Goal: Download file/media

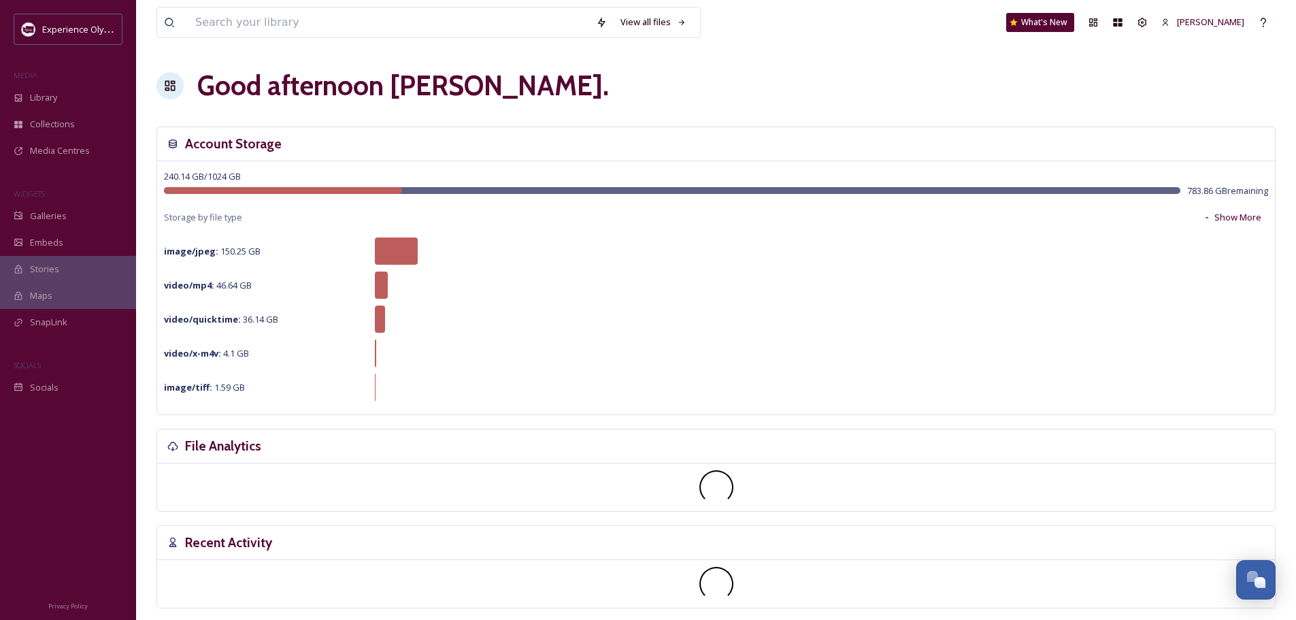
scroll to position [6093, 0]
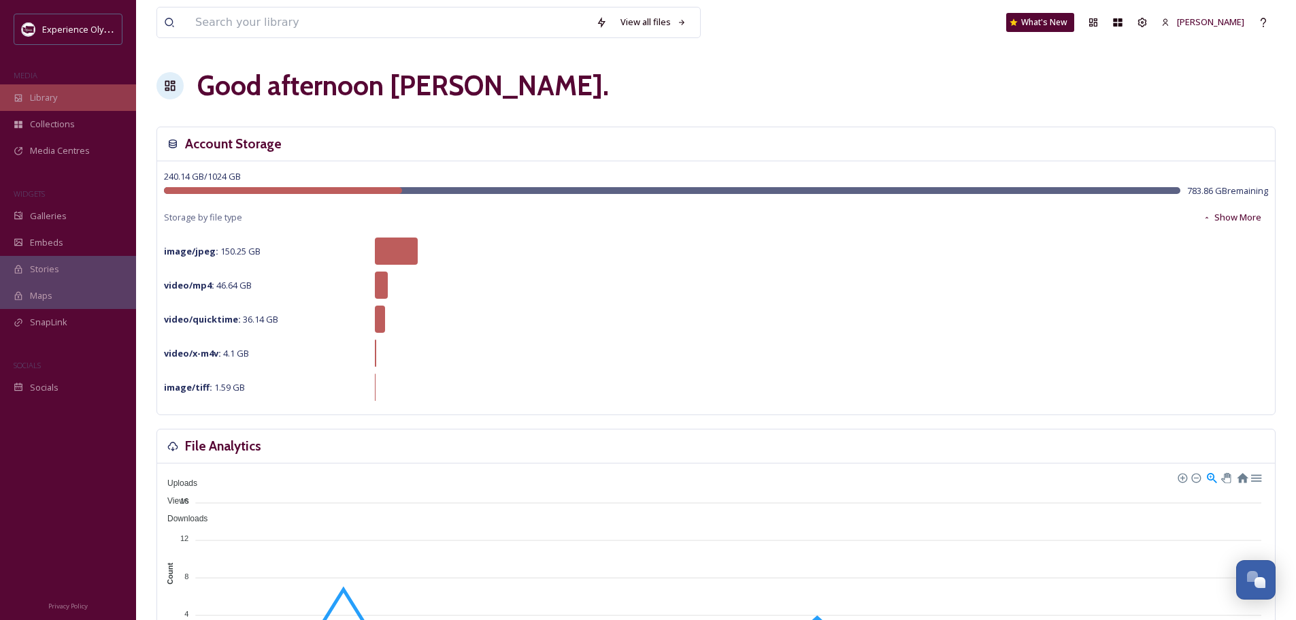
click at [75, 95] on div "Library" at bounding box center [68, 97] width 136 height 27
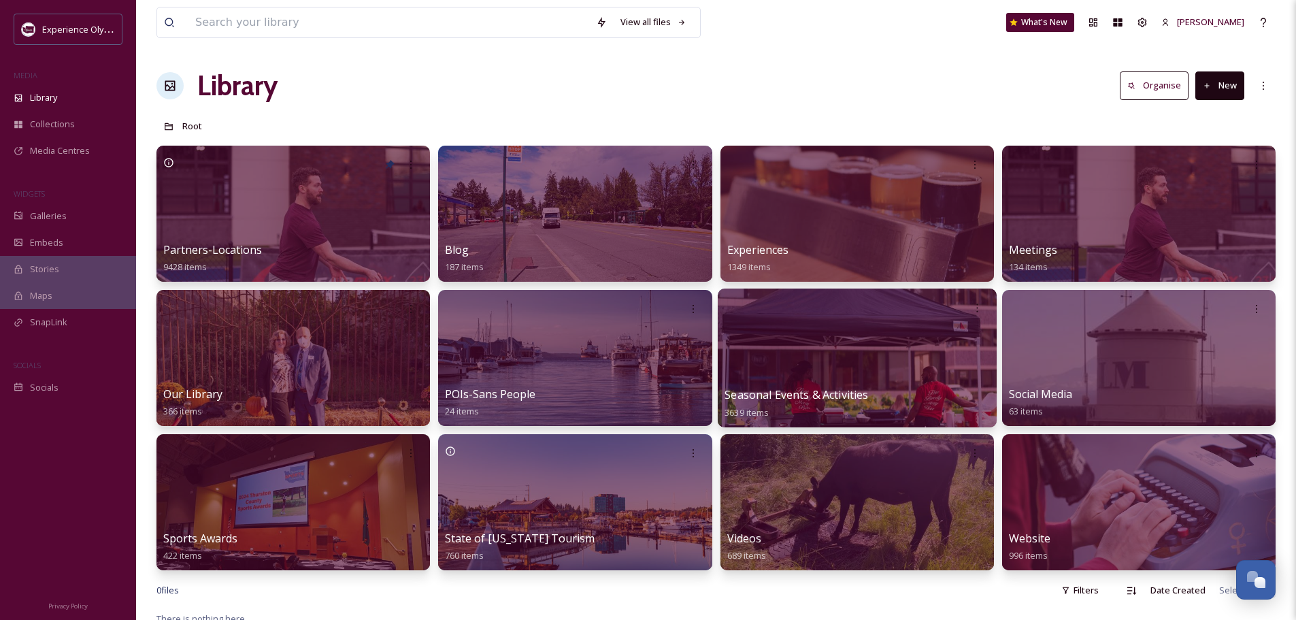
click at [778, 393] on span "Seasonal Events & Activities" at bounding box center [797, 394] width 144 height 15
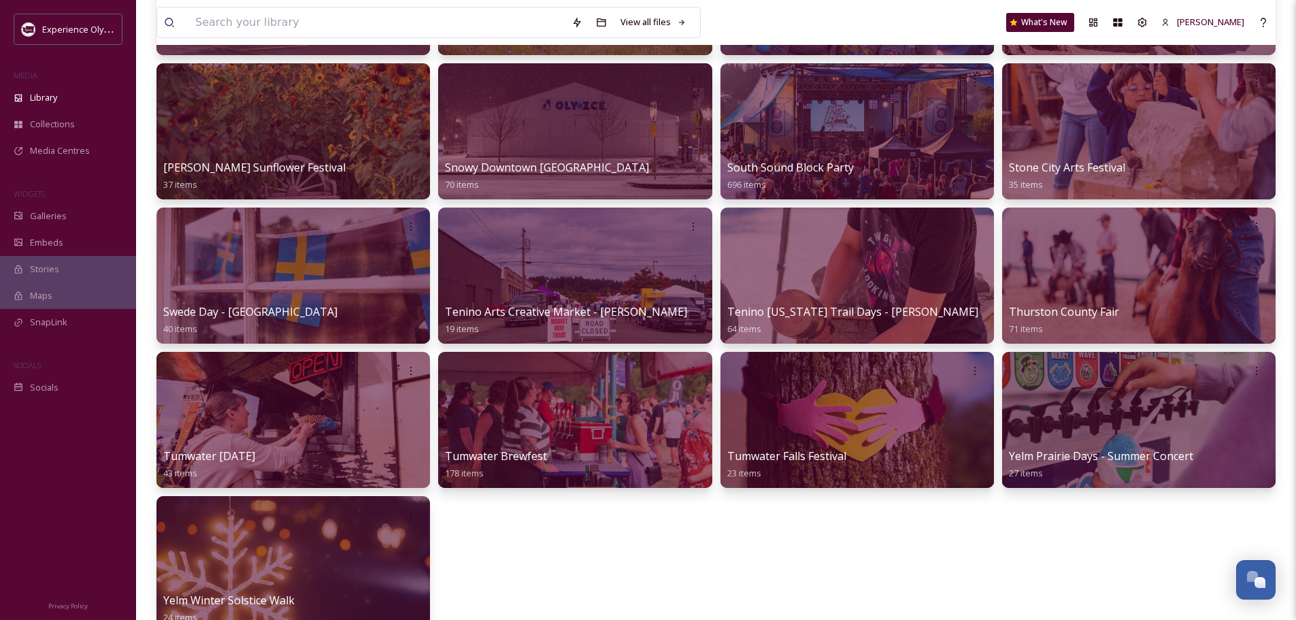
scroll to position [1245, 0]
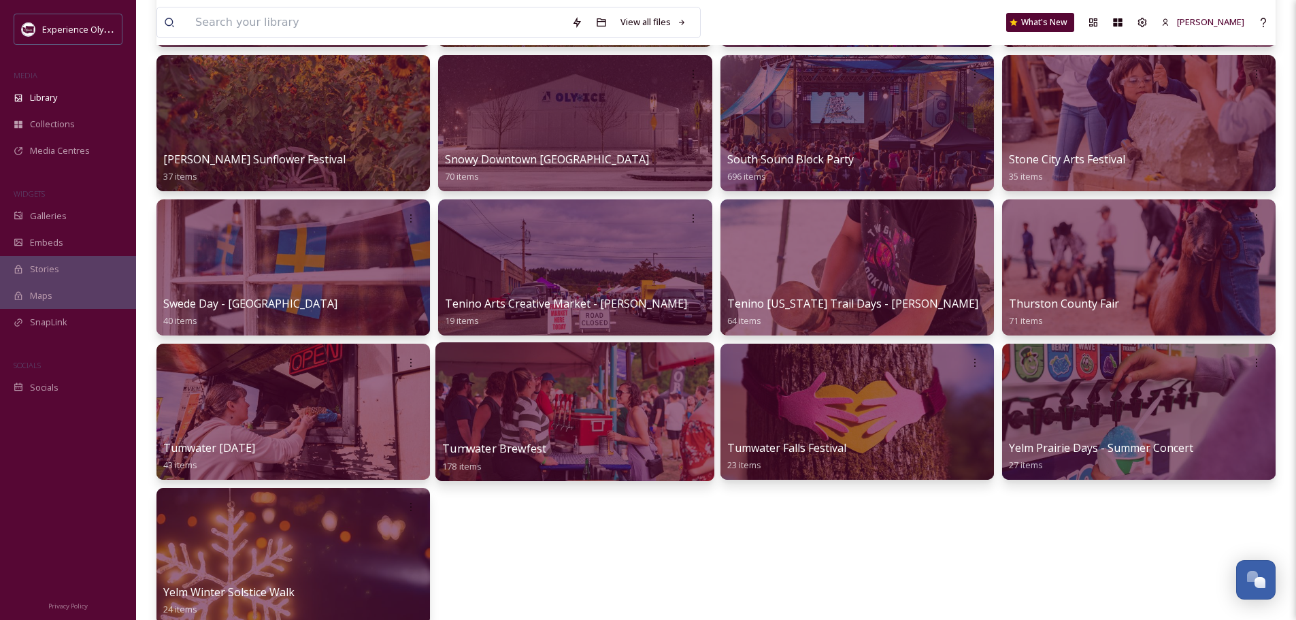
click at [525, 453] on span "Tumwater Brewfest" at bounding box center [494, 448] width 104 height 15
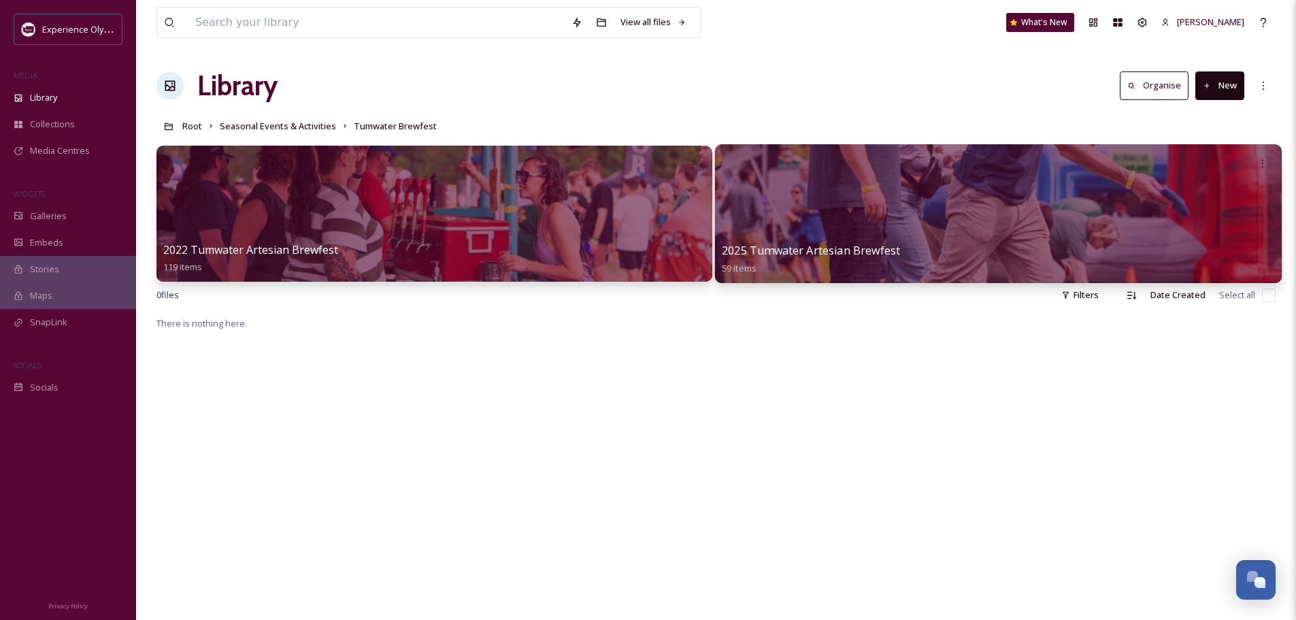
click at [949, 251] on div "2025 Tumwater Artesian Brewfest 59 items" at bounding box center [998, 259] width 553 height 34
click at [828, 219] on div at bounding box center [998, 213] width 567 height 139
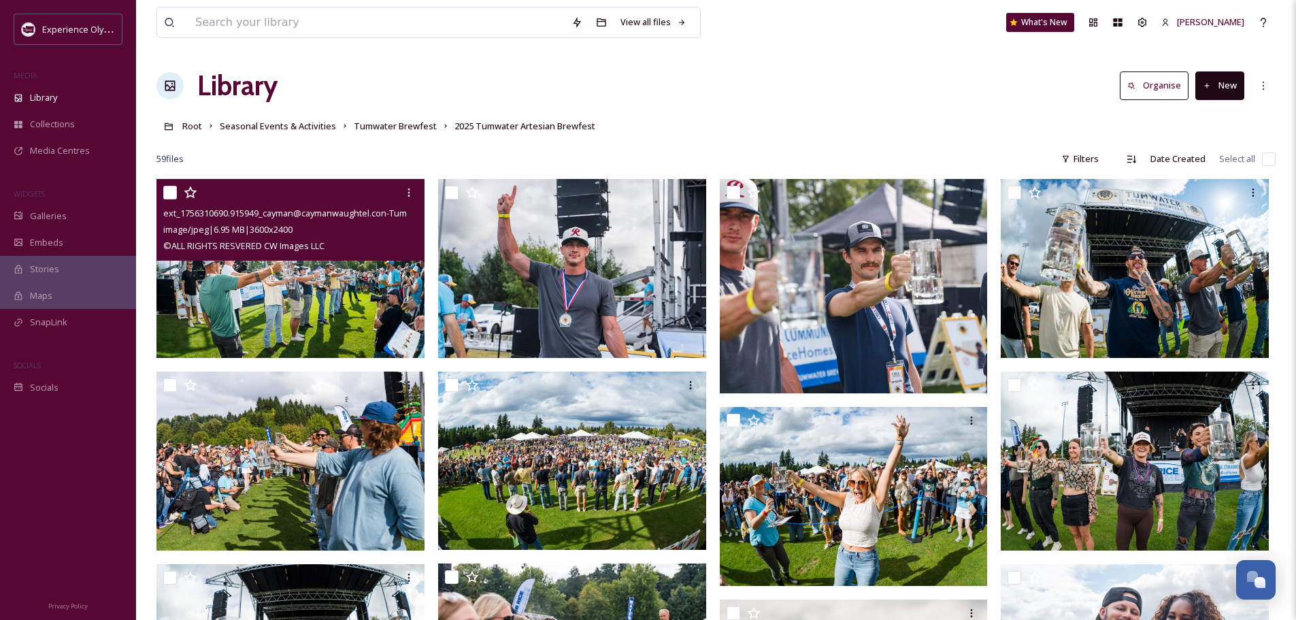
click at [269, 285] on img at bounding box center [291, 268] width 268 height 179
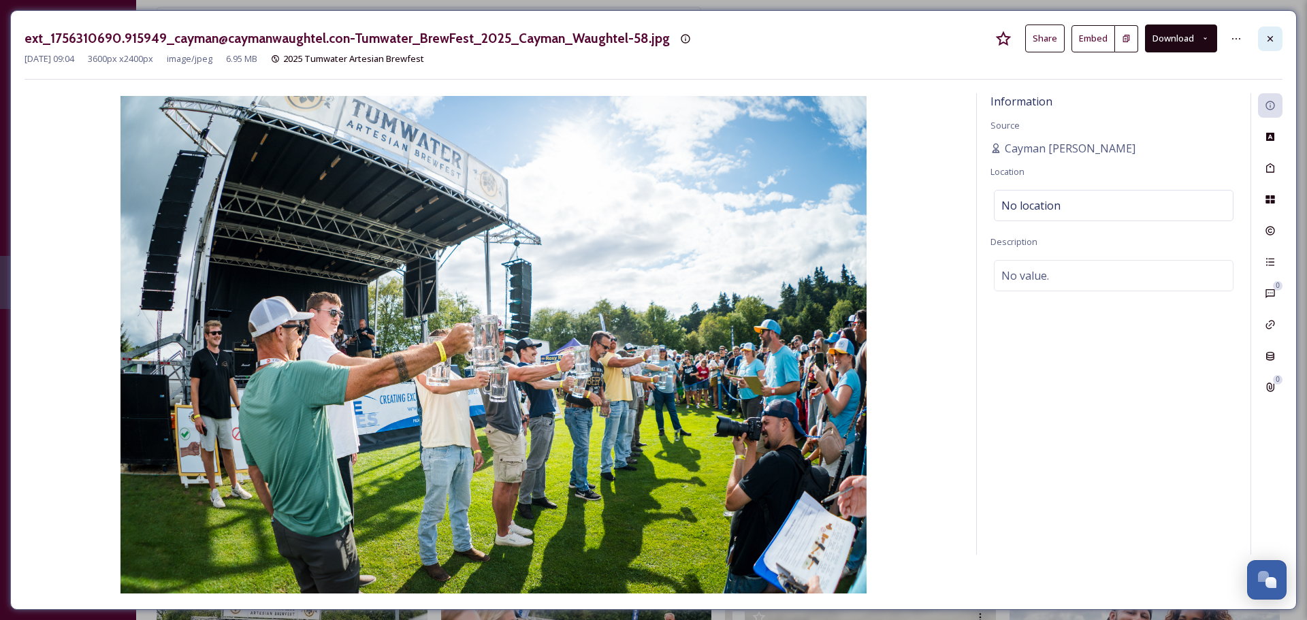
click at [1274, 42] on icon at bounding box center [1269, 38] width 11 height 11
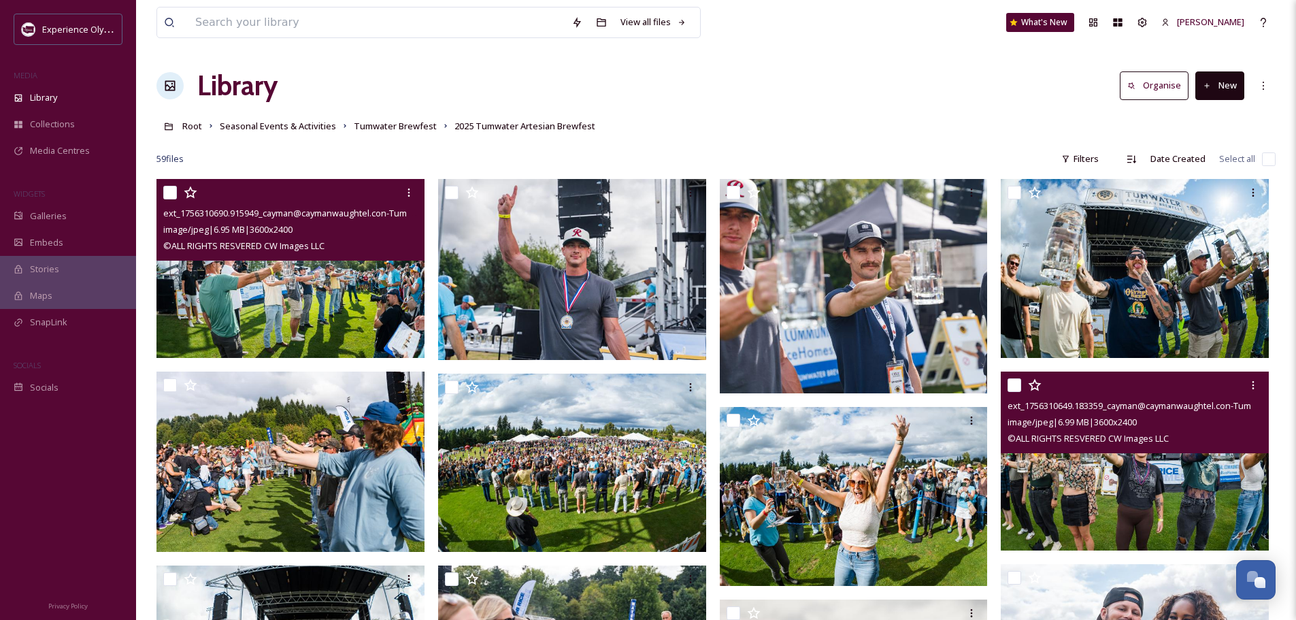
click at [1162, 472] on img at bounding box center [1135, 461] width 268 height 179
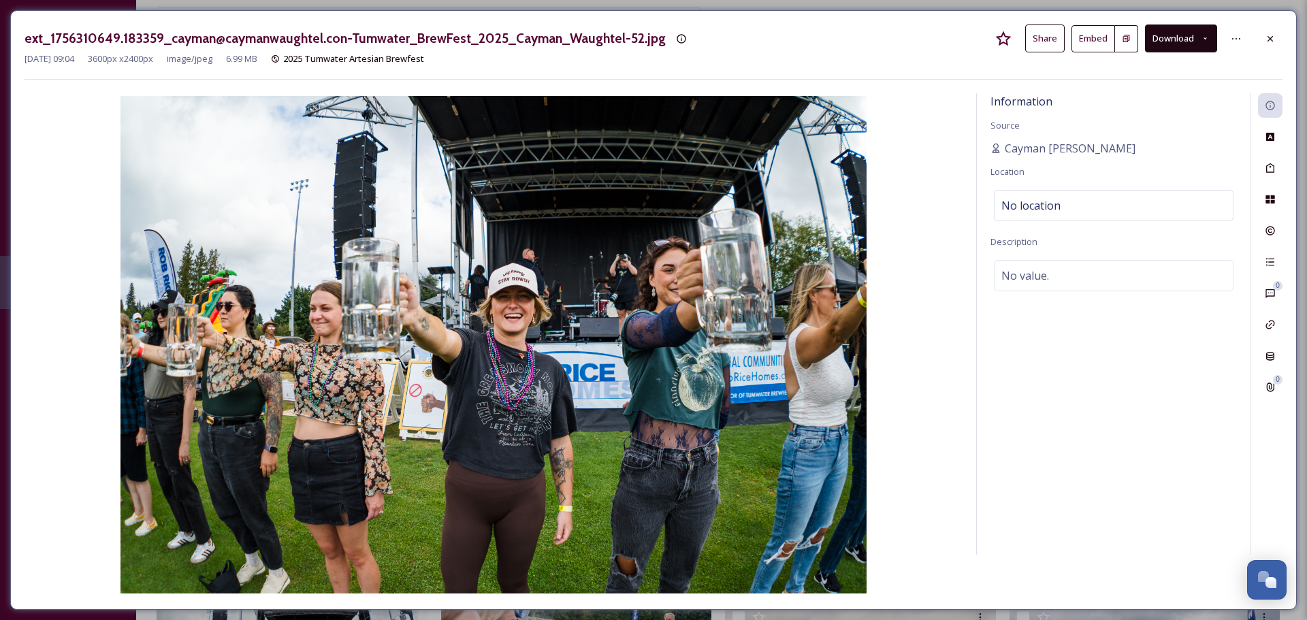
click at [1264, 42] on div at bounding box center [1270, 39] width 24 height 24
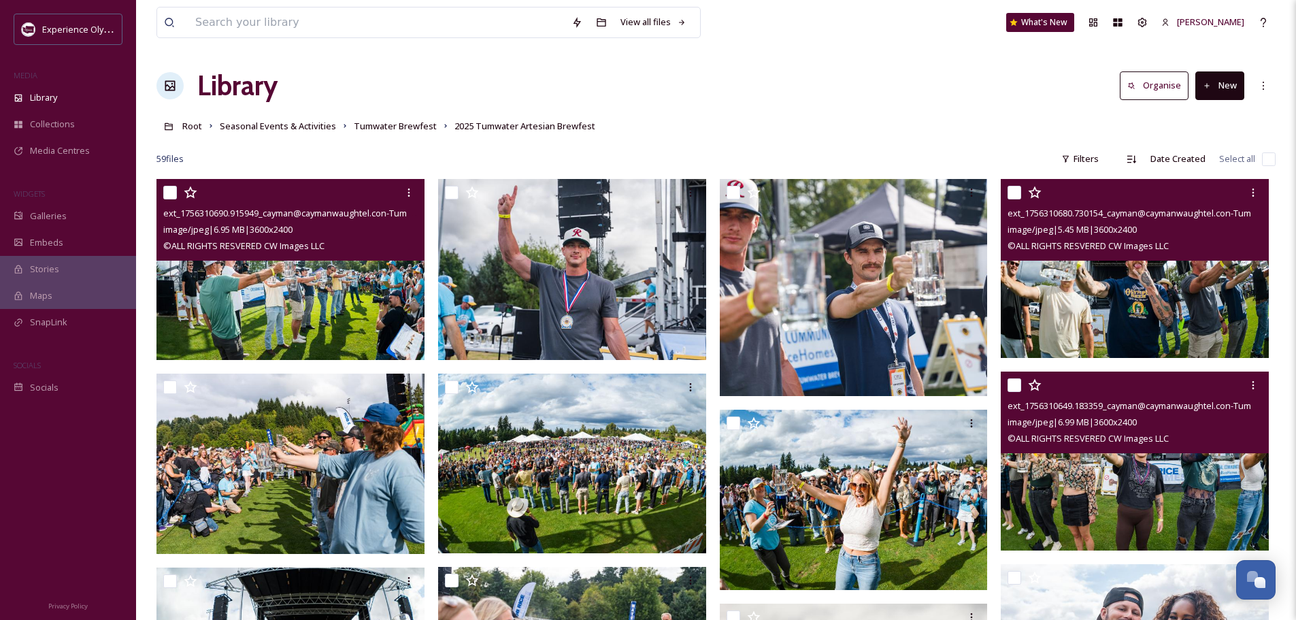
click at [1157, 310] on img at bounding box center [1135, 268] width 268 height 179
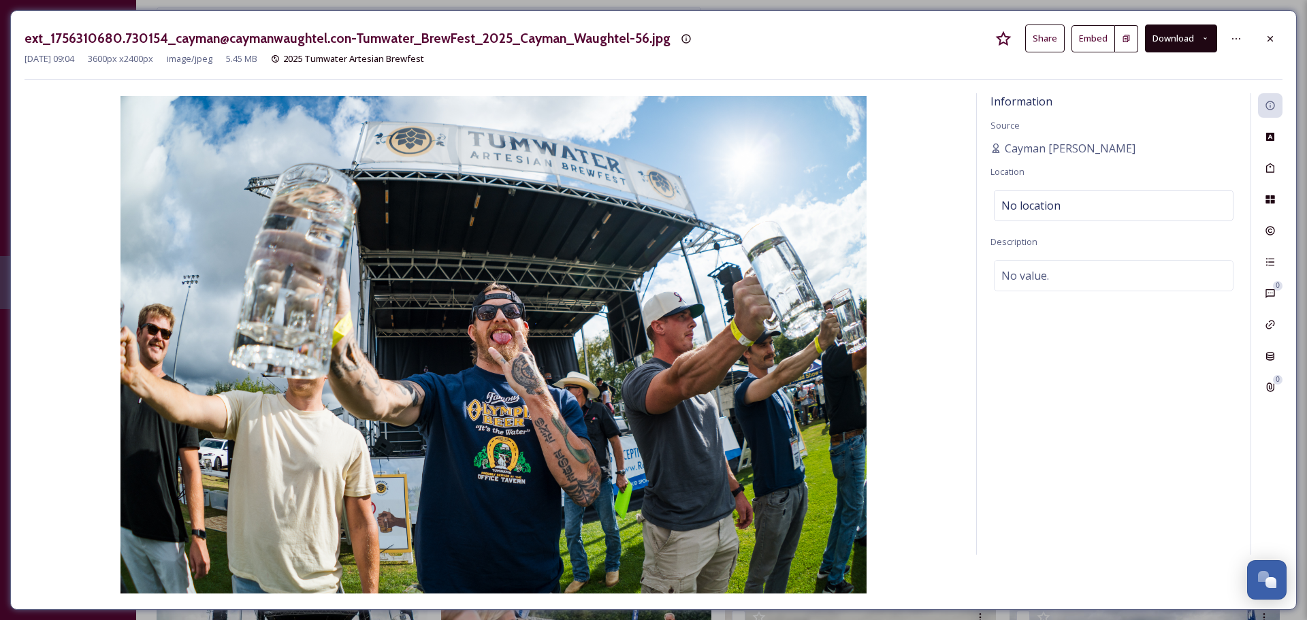
click at [1187, 34] on button "Download" at bounding box center [1181, 38] width 72 height 28
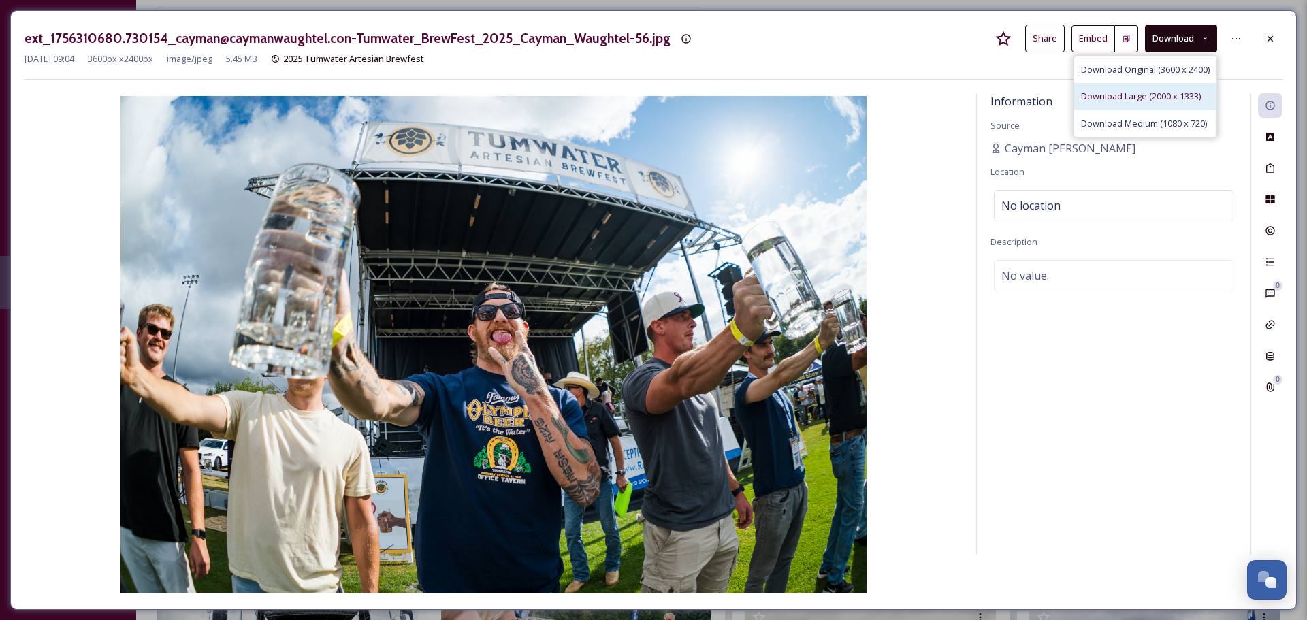
click at [1145, 99] on span "Download Large (2000 x 1333)" at bounding box center [1141, 96] width 120 height 13
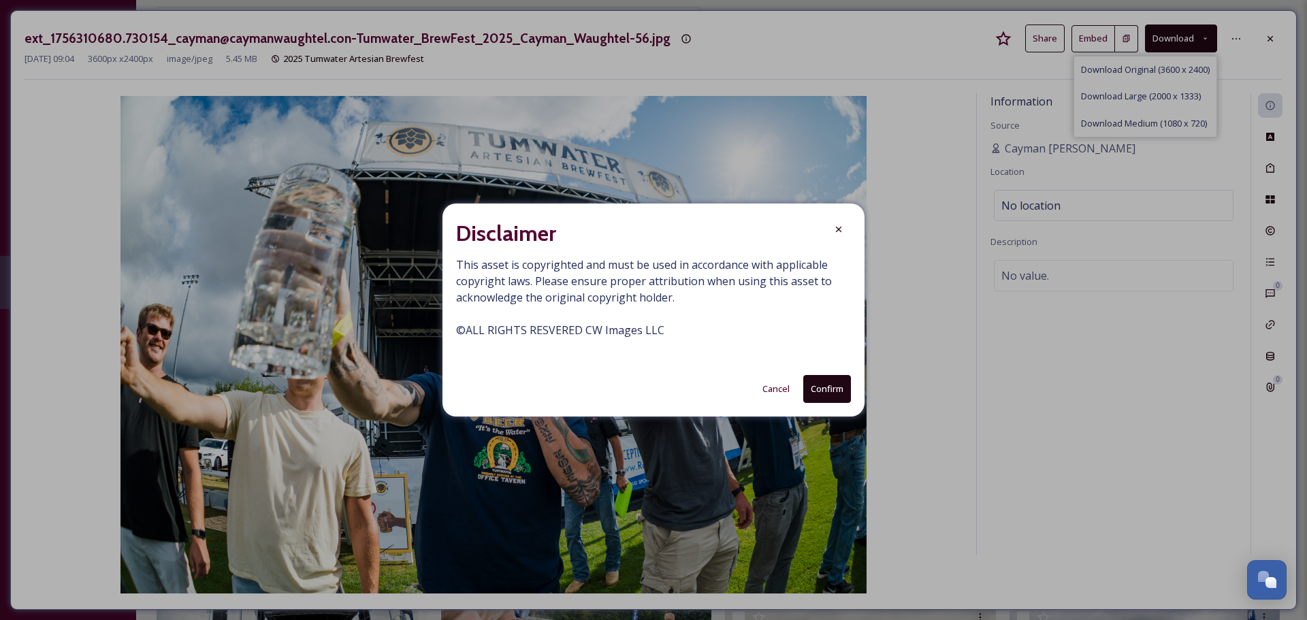
click at [832, 381] on button "Confirm" at bounding box center [827, 389] width 48 height 28
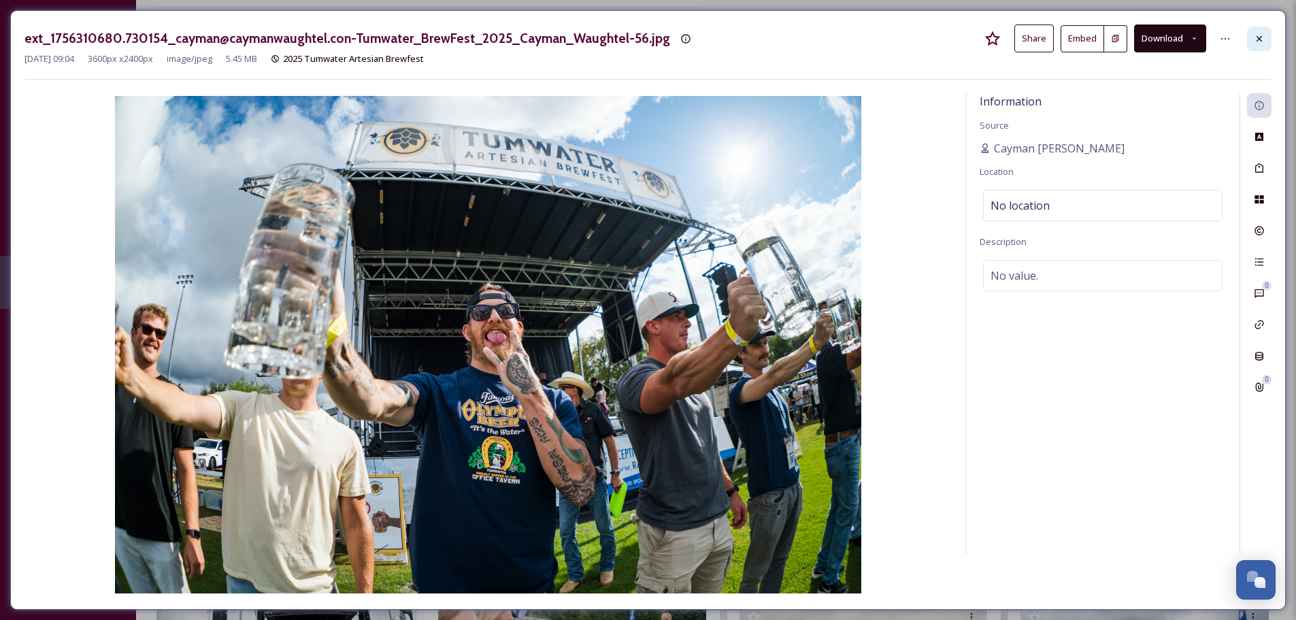
click at [1254, 38] on icon at bounding box center [1259, 38] width 11 height 11
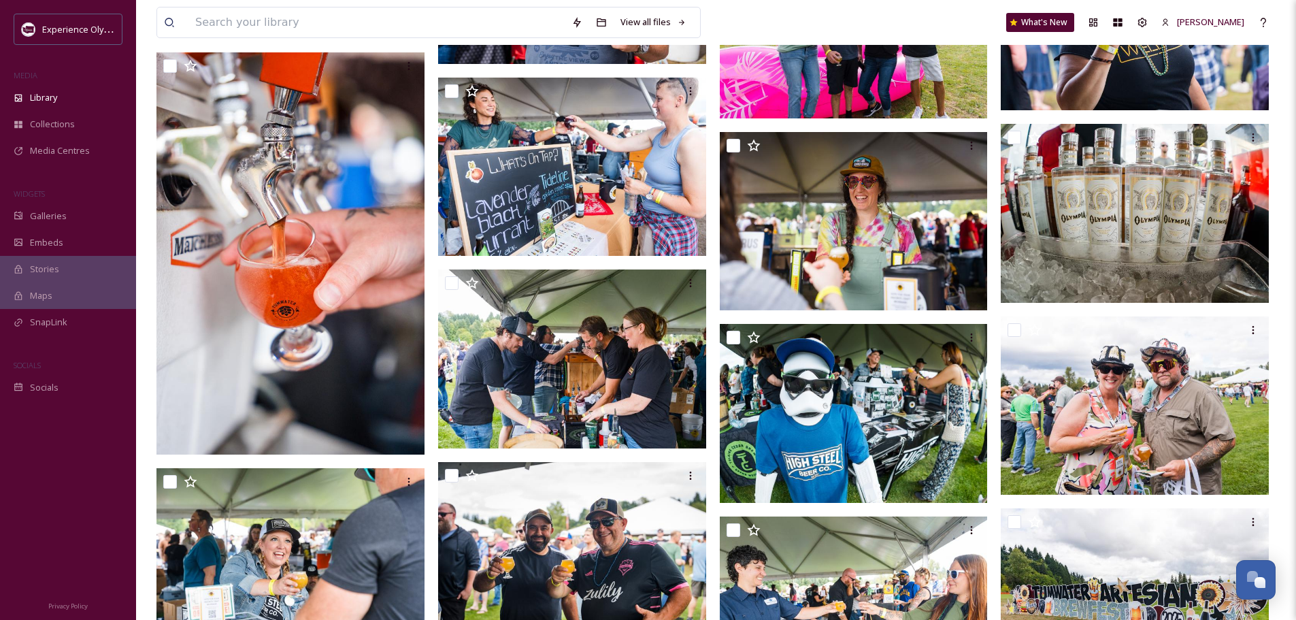
scroll to position [1497, 0]
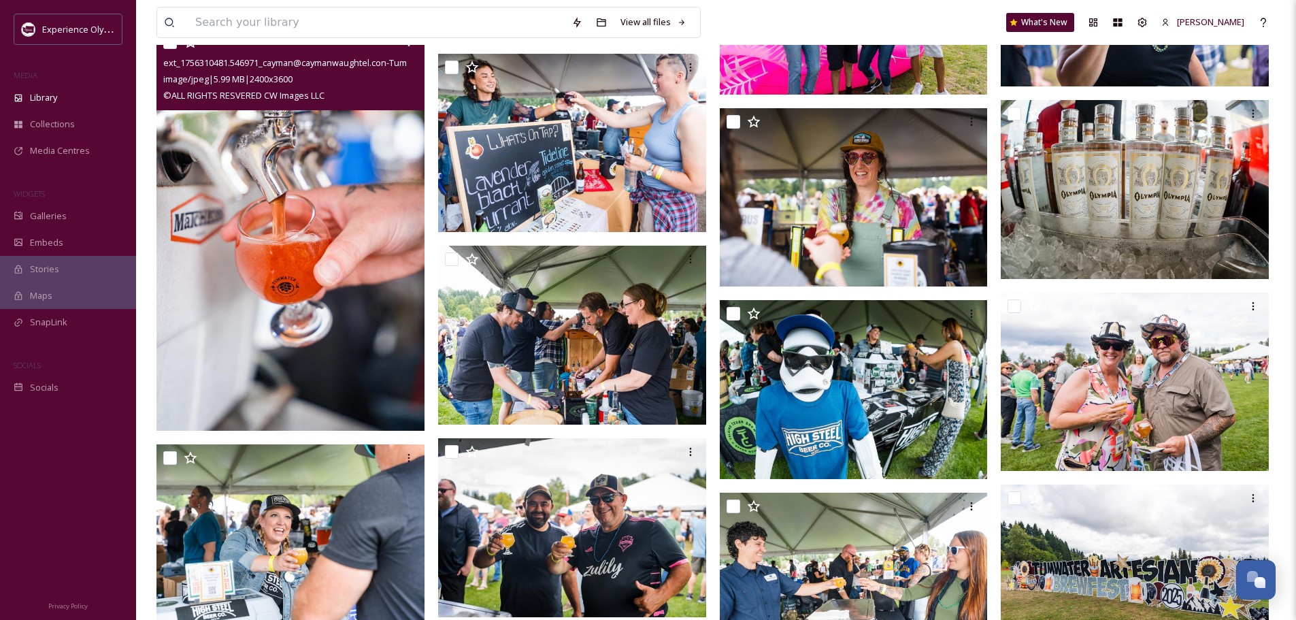
click at [367, 345] on img at bounding box center [291, 230] width 268 height 402
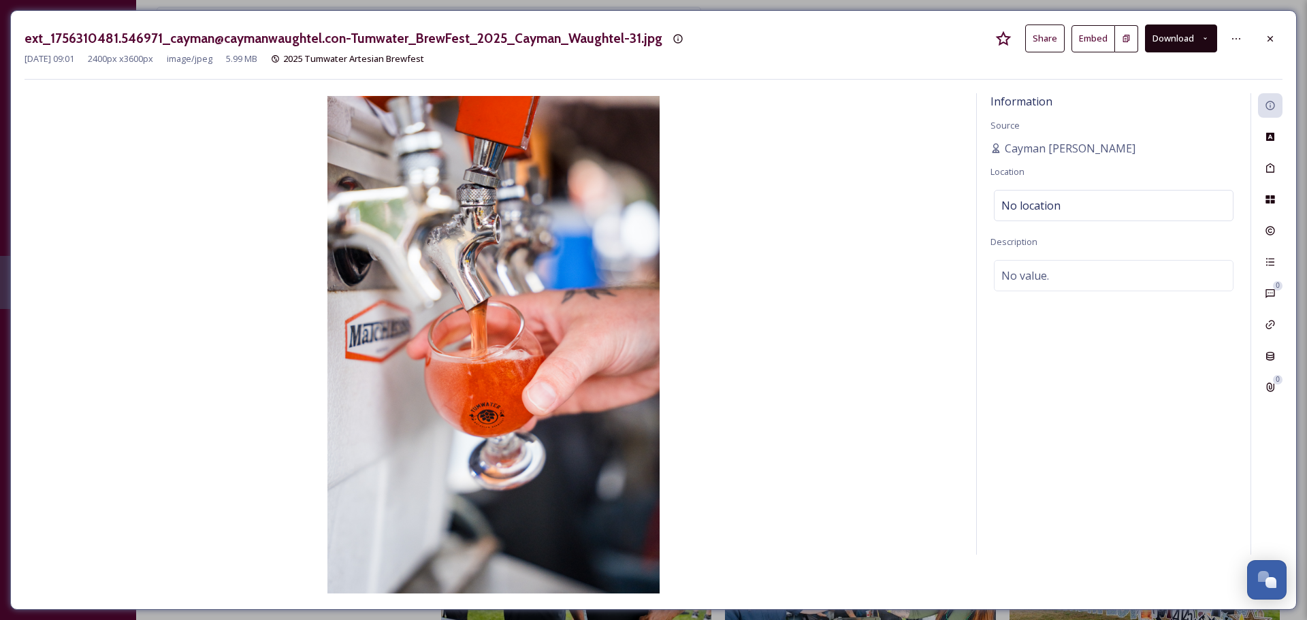
click at [1191, 37] on button "Download" at bounding box center [1181, 38] width 72 height 28
click at [1151, 69] on span "Download Original (2400 x 3600)" at bounding box center [1145, 69] width 129 height 13
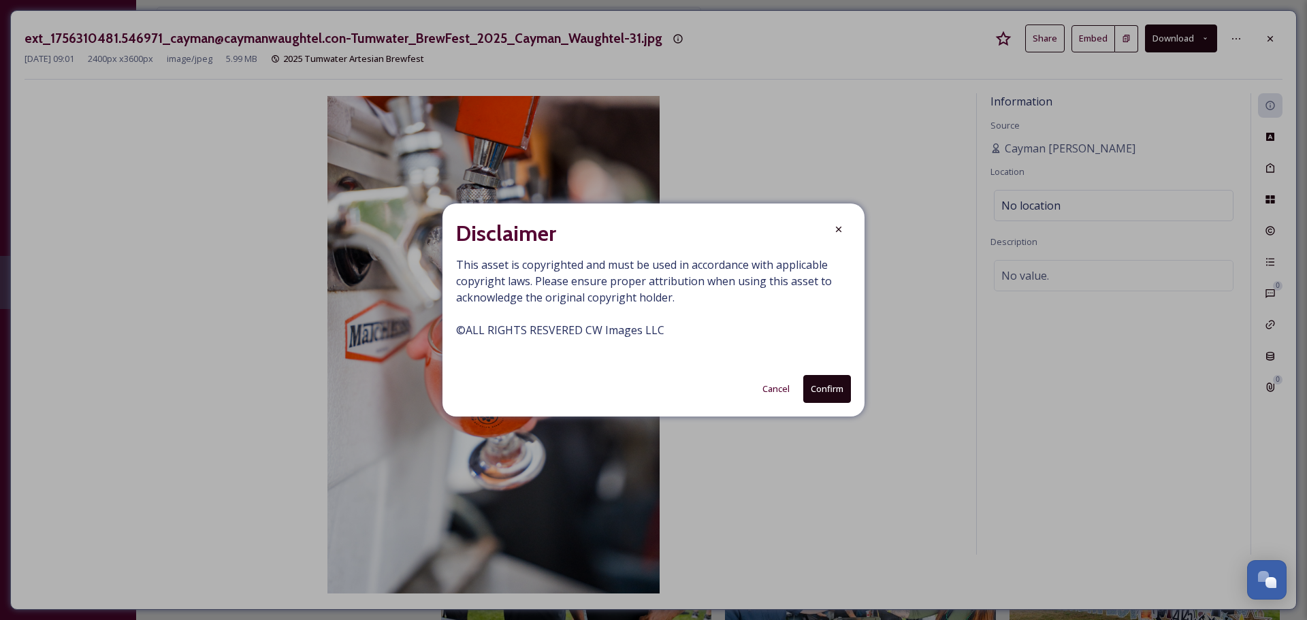
click at [810, 377] on button "Confirm" at bounding box center [827, 389] width 48 height 28
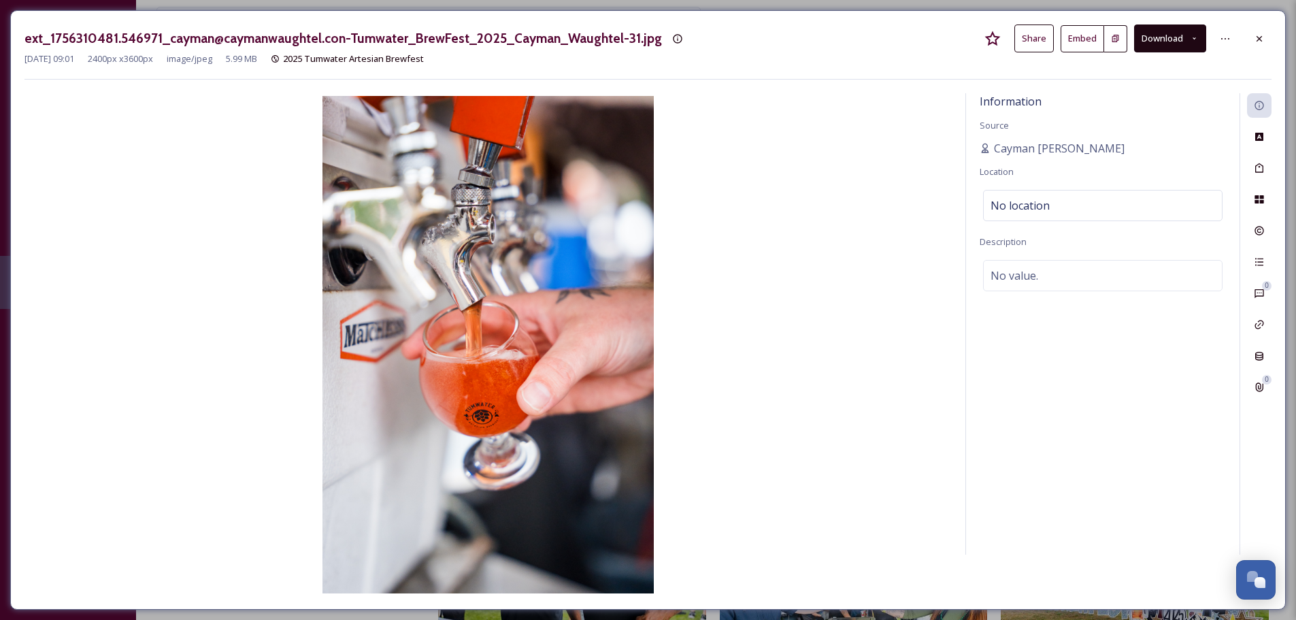
drag, startPoint x: 1256, startPoint y: 35, endPoint x: 1234, endPoint y: 36, distance: 21.8
click at [1256, 35] on icon at bounding box center [1259, 38] width 11 height 11
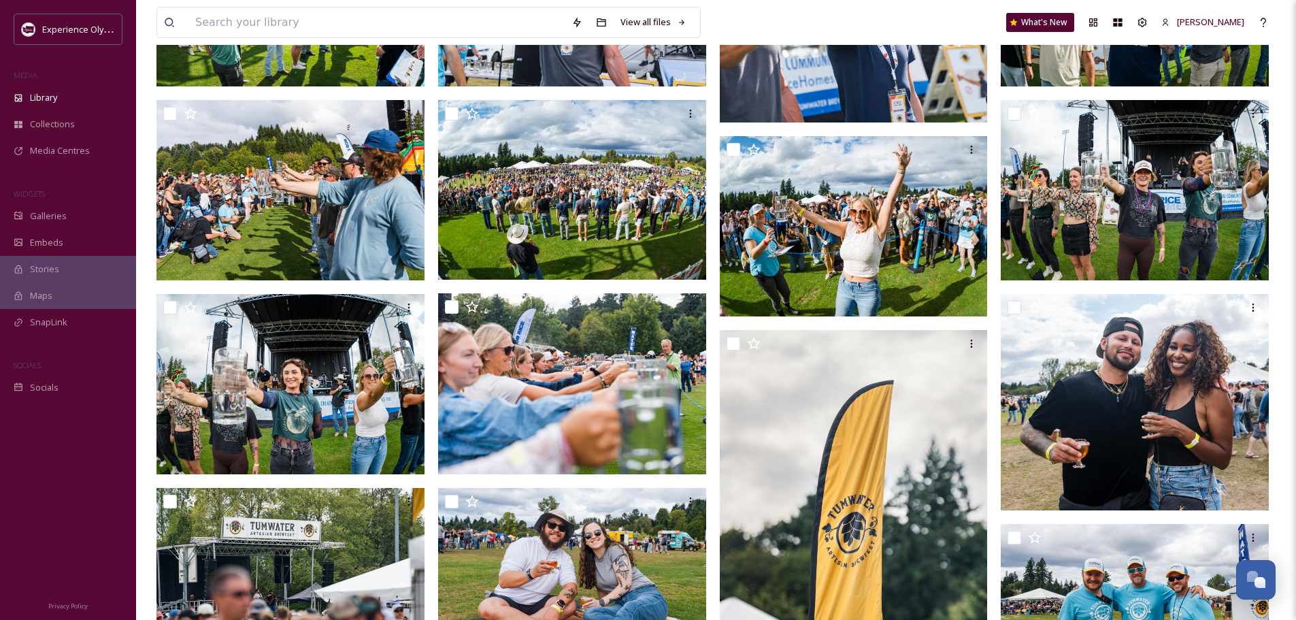
scroll to position [272, 0]
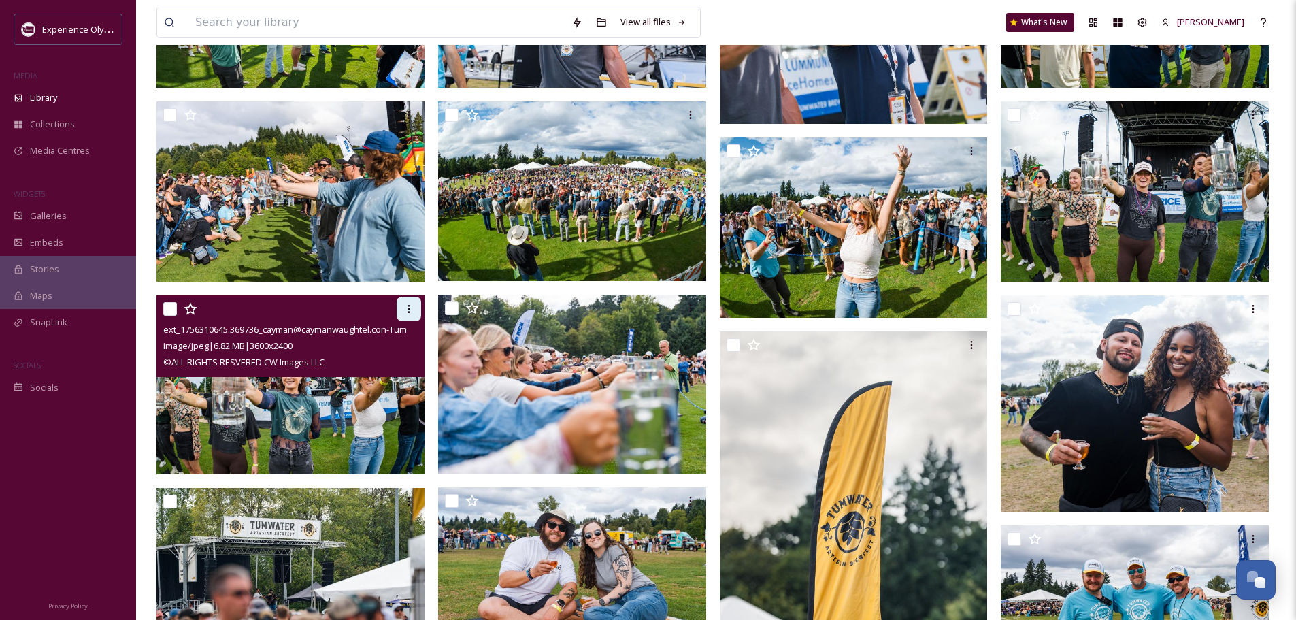
click at [407, 307] on icon at bounding box center [409, 308] width 11 height 11
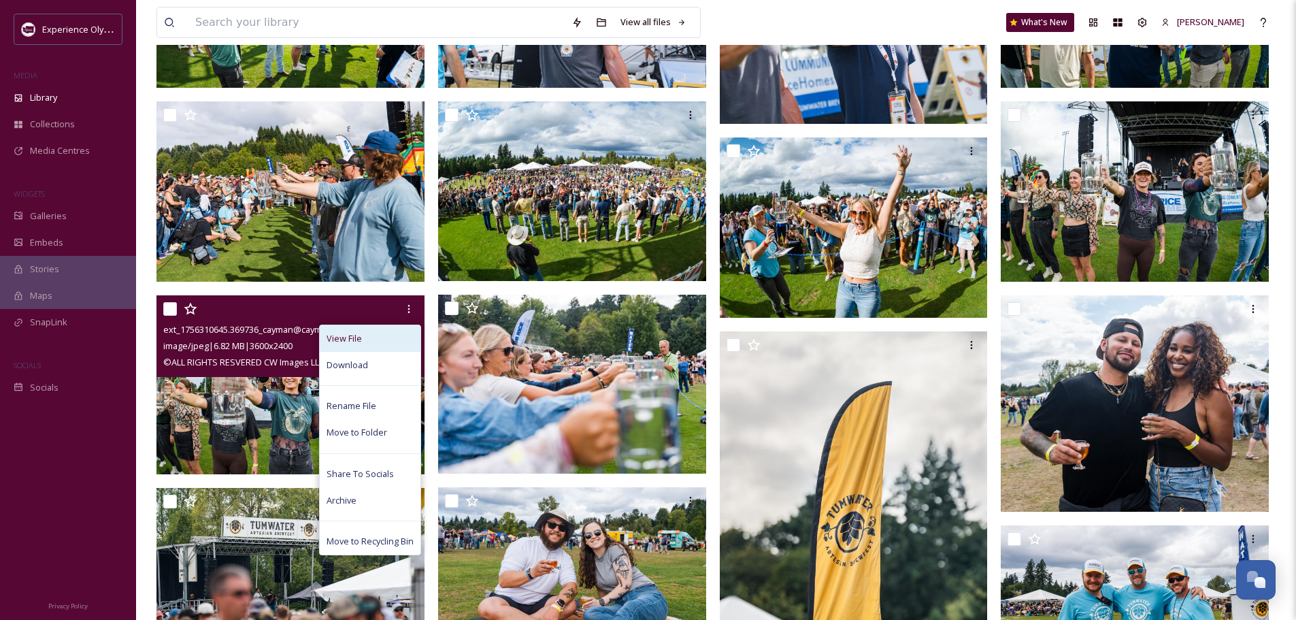
click at [347, 333] on span "View File" at bounding box center [344, 338] width 35 height 13
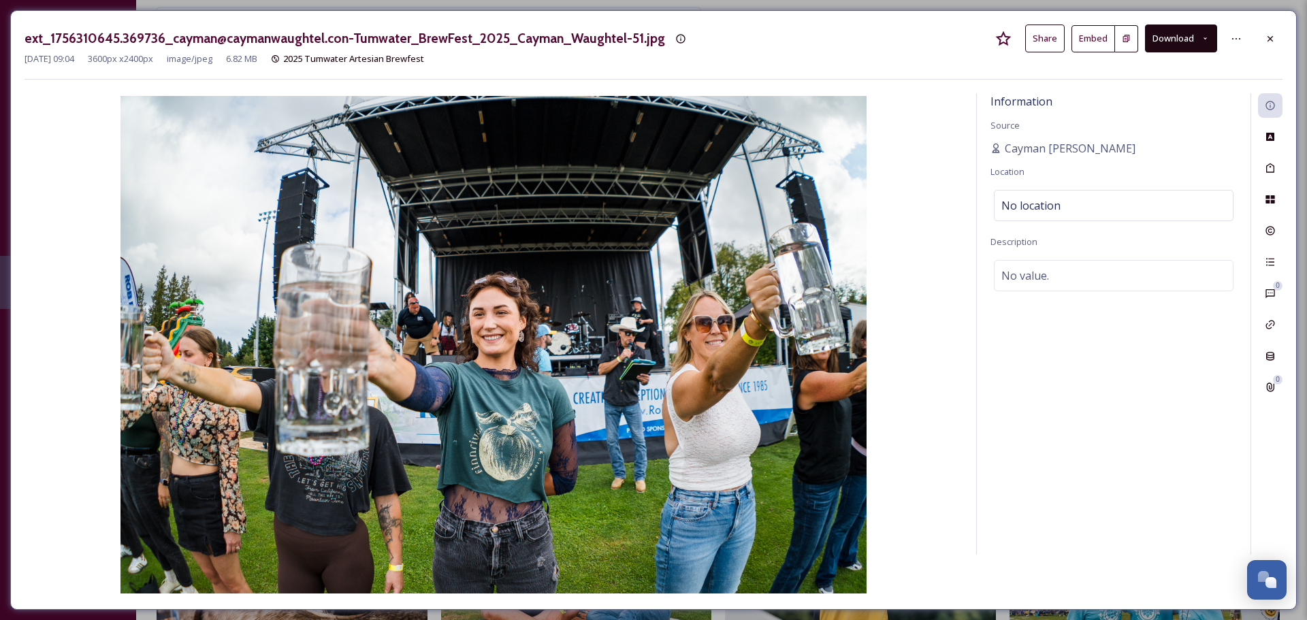
click at [1203, 35] on icon at bounding box center [1204, 38] width 9 height 9
click at [1192, 65] on span "Download Original (3600 x 2400)" at bounding box center [1145, 69] width 129 height 13
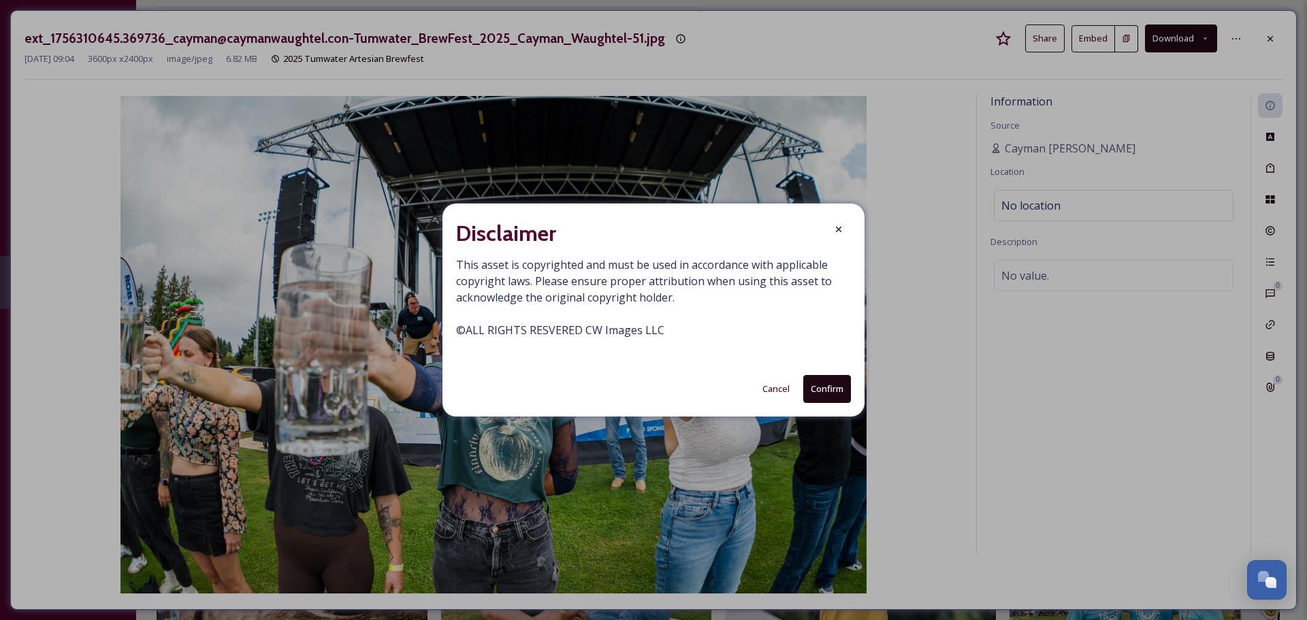
click at [810, 392] on button "Confirm" at bounding box center [827, 389] width 48 height 28
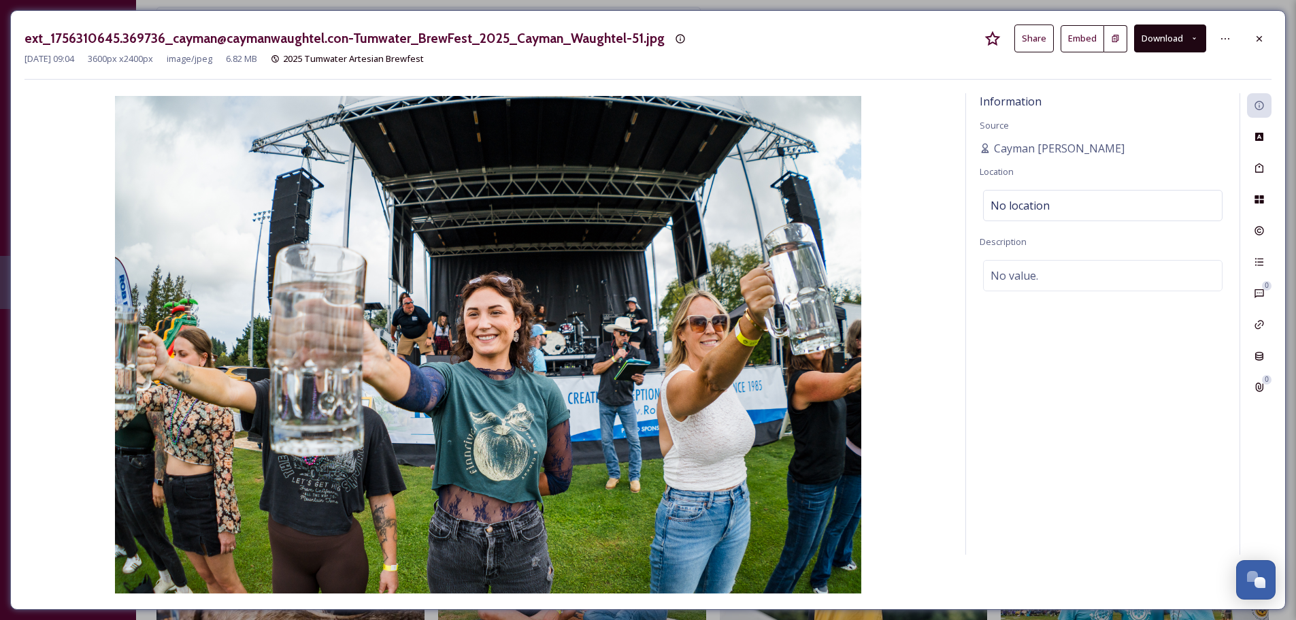
drag, startPoint x: 1255, startPoint y: 41, endPoint x: 1220, endPoint y: 1, distance: 53.1
click at [1253, 39] on div at bounding box center [1259, 39] width 24 height 24
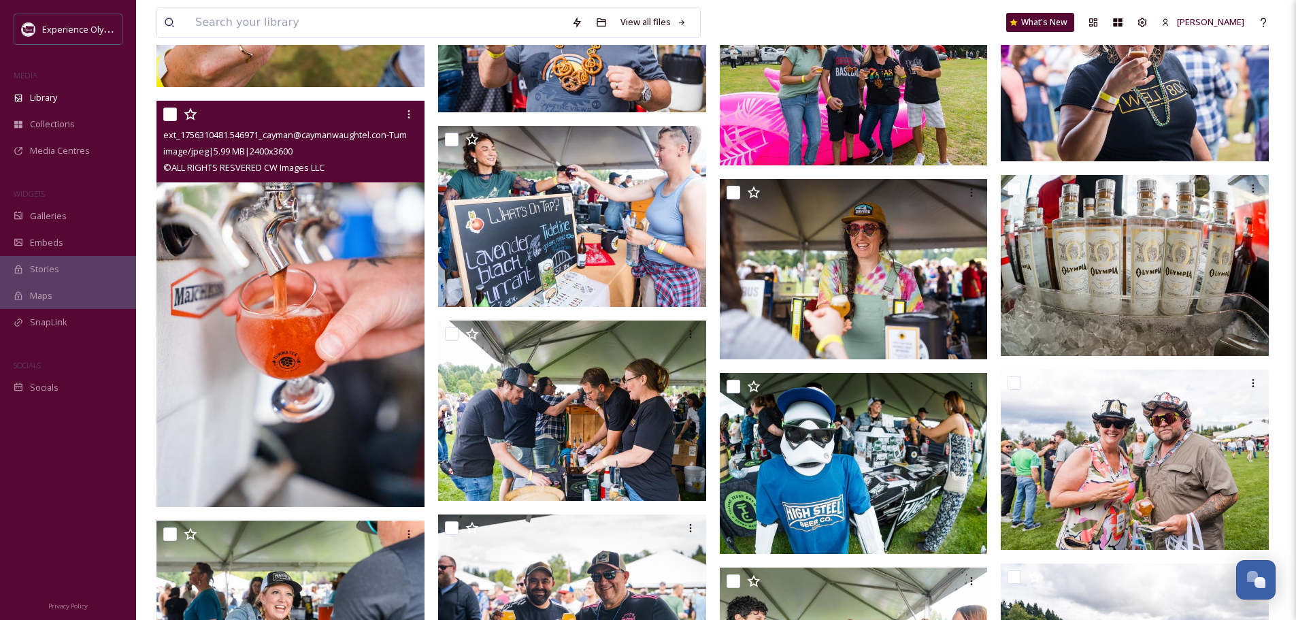
scroll to position [1429, 0]
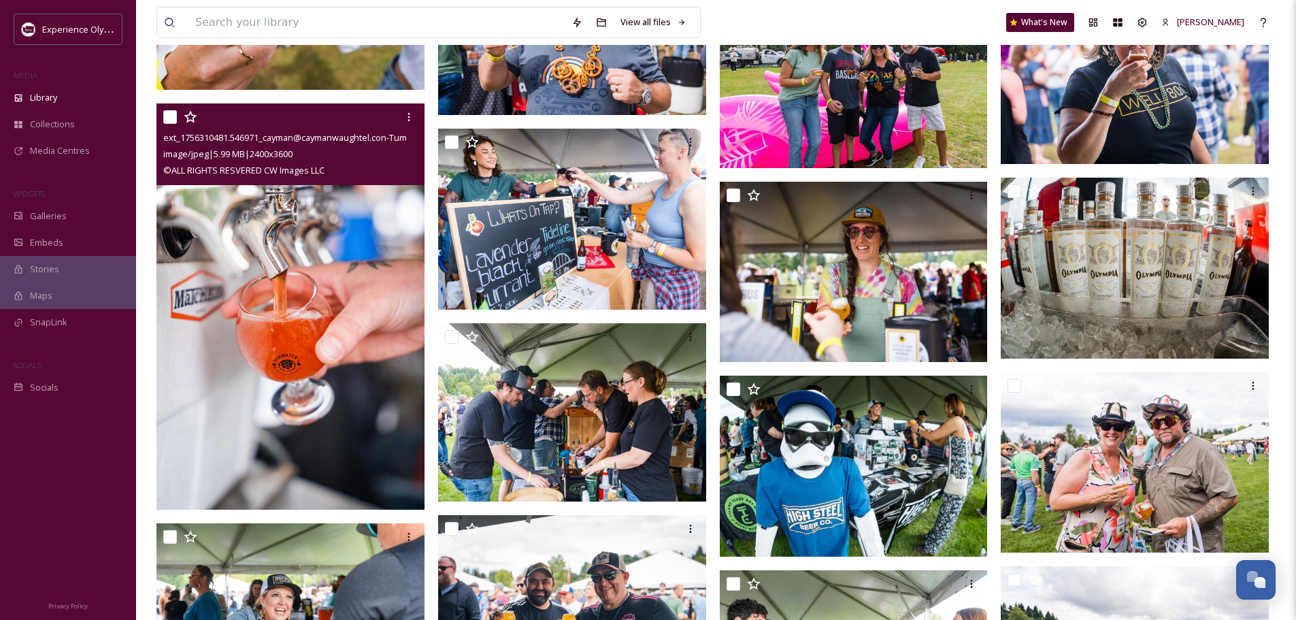
click at [352, 383] on img at bounding box center [292, 306] width 271 height 406
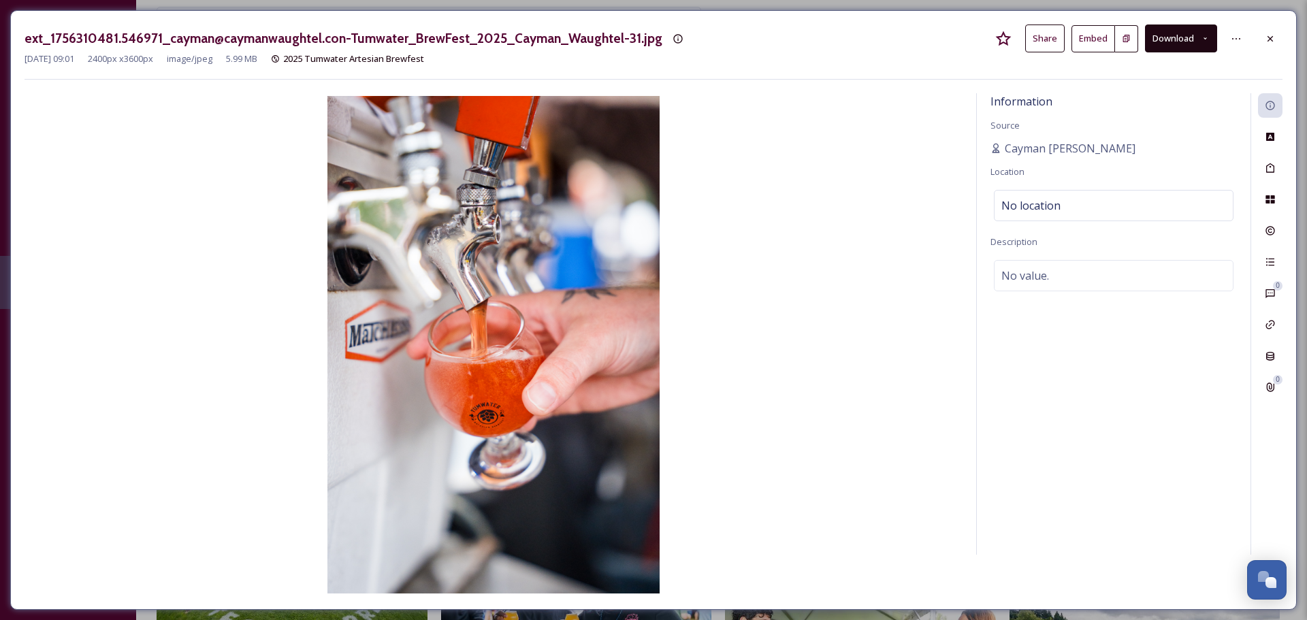
click at [1185, 33] on button "Download" at bounding box center [1181, 38] width 72 height 28
click at [952, 78] on div "ext_1756310481.546971_cayman@caymanwaughtel.con-Tumwater_BrewFest_2025_Cayman_W…" at bounding box center [653, 51] width 1258 height 55
click at [1267, 42] on icon at bounding box center [1269, 38] width 11 height 11
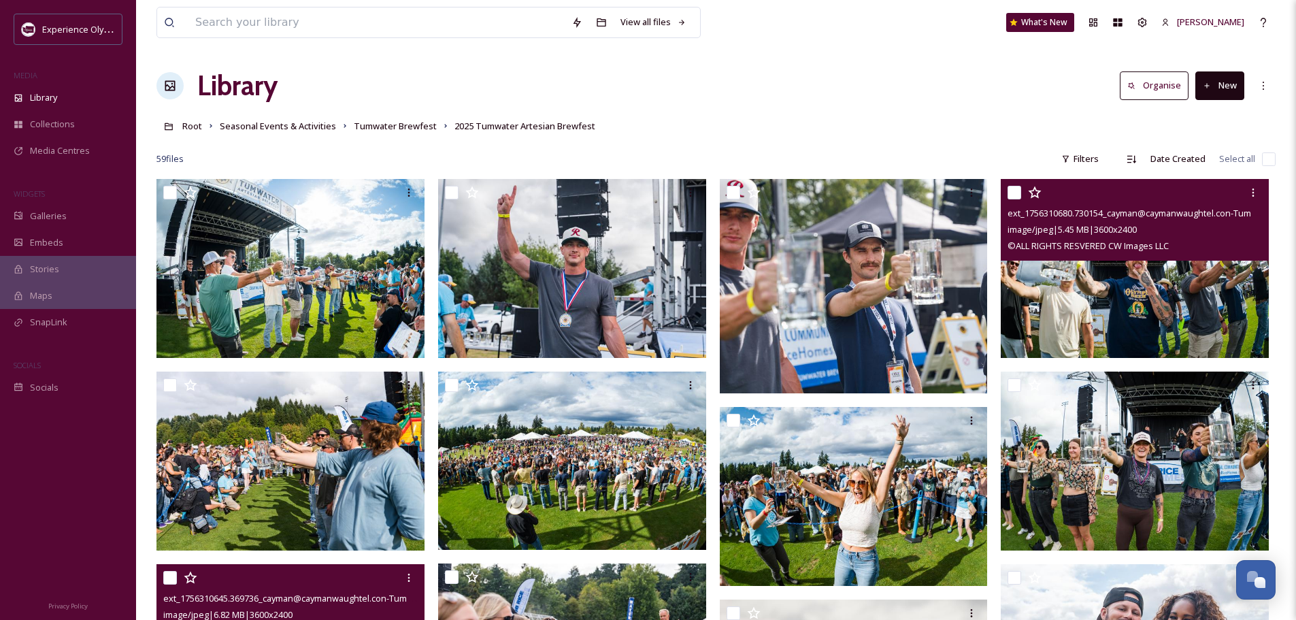
click at [1183, 290] on img at bounding box center [1135, 268] width 268 height 179
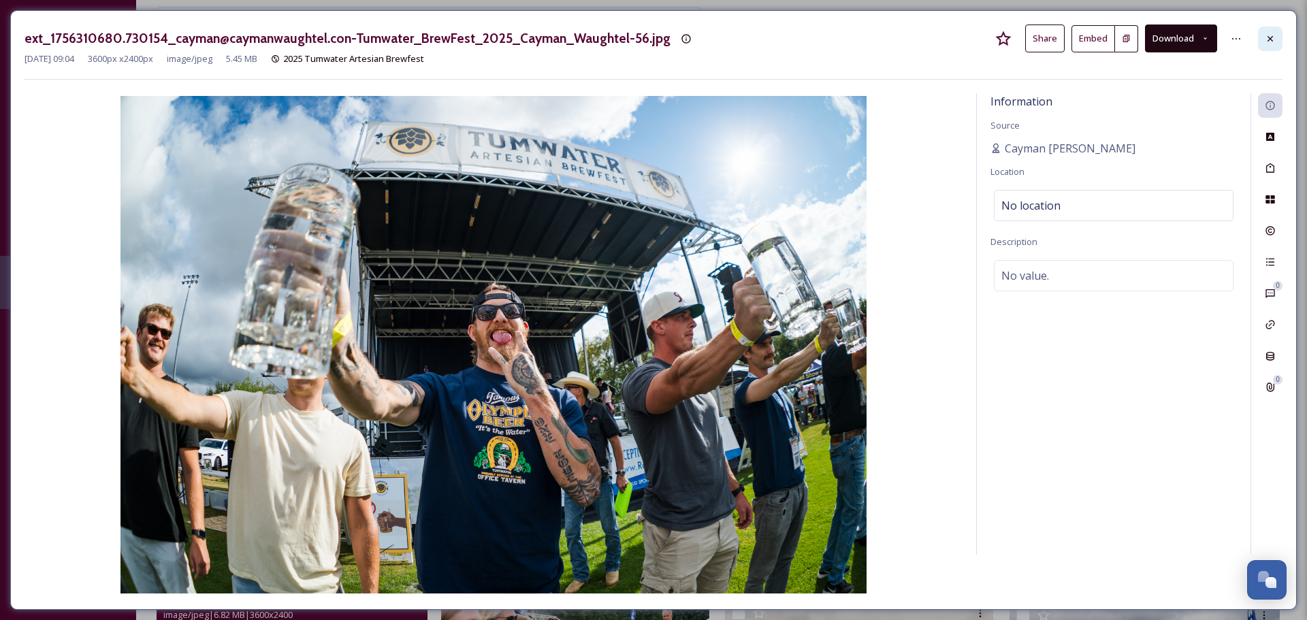
click at [1270, 35] on icon at bounding box center [1269, 38] width 11 height 11
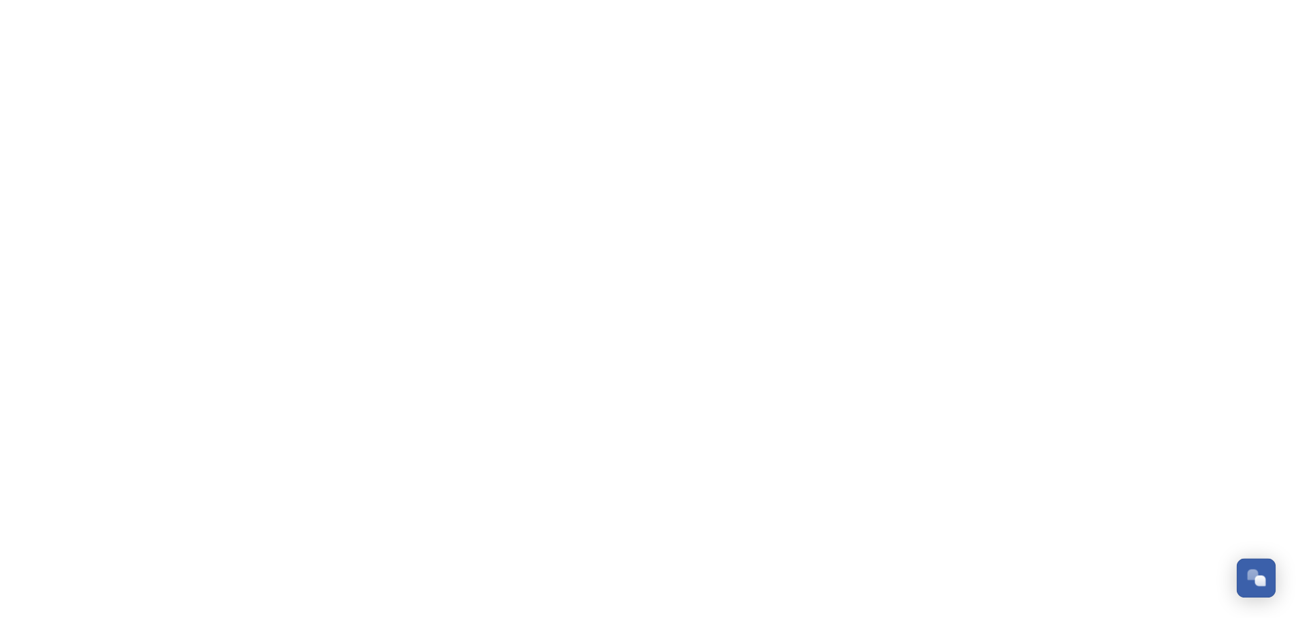
scroll to position [6093, 0]
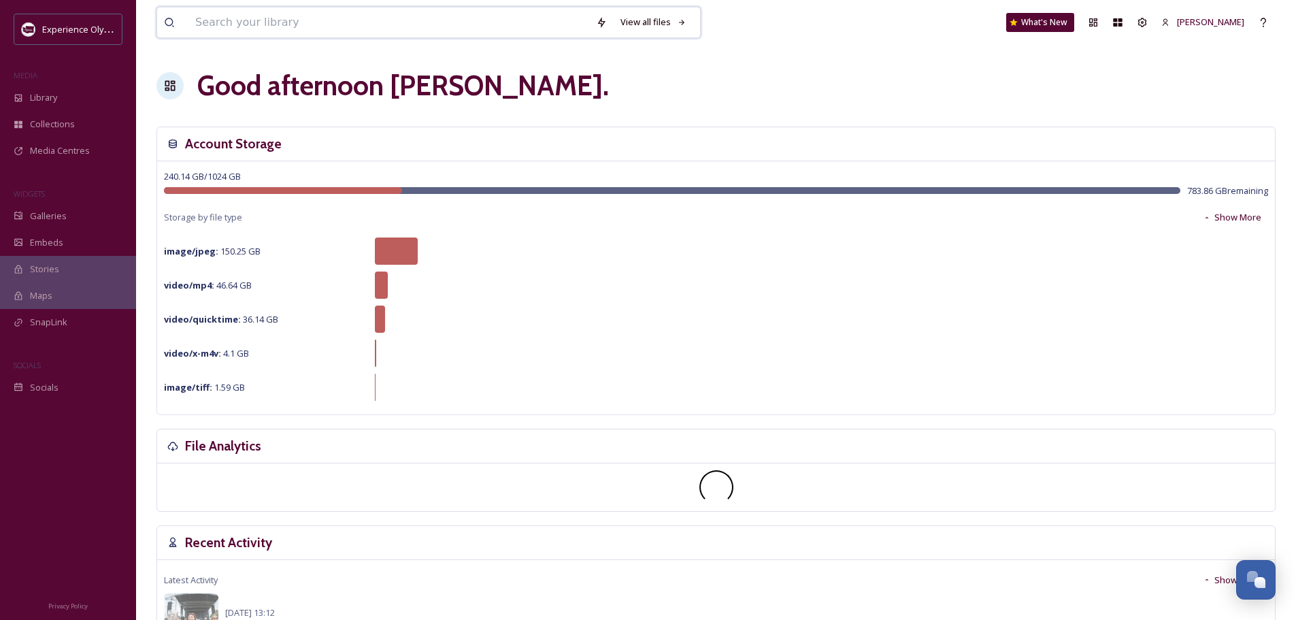
click at [374, 21] on input at bounding box center [388, 22] width 401 height 30
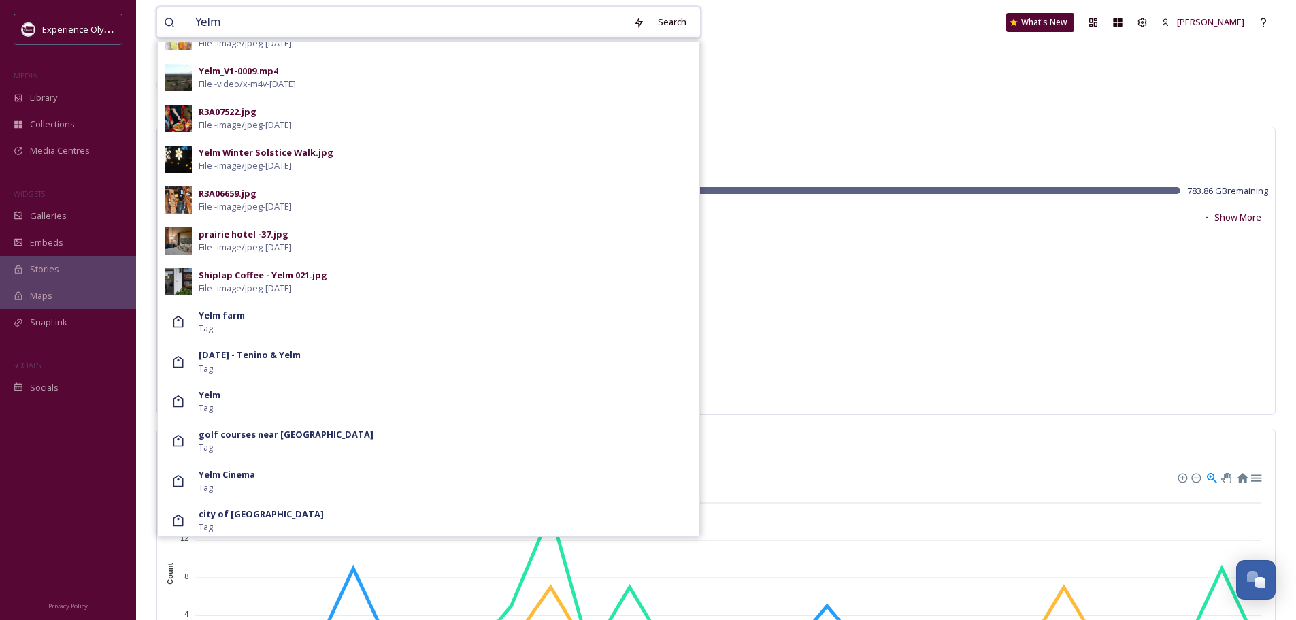
scroll to position [1361, 0]
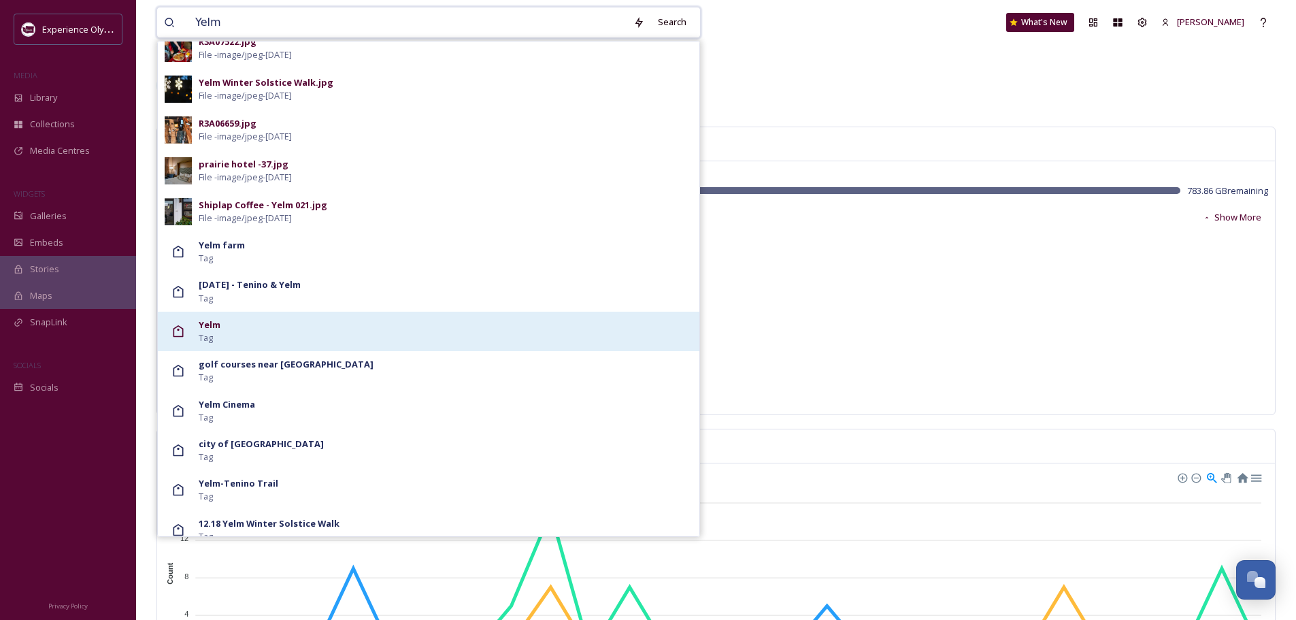
type input "Yelm"
click at [358, 338] on div "Yelm Tag" at bounding box center [446, 331] width 494 height 26
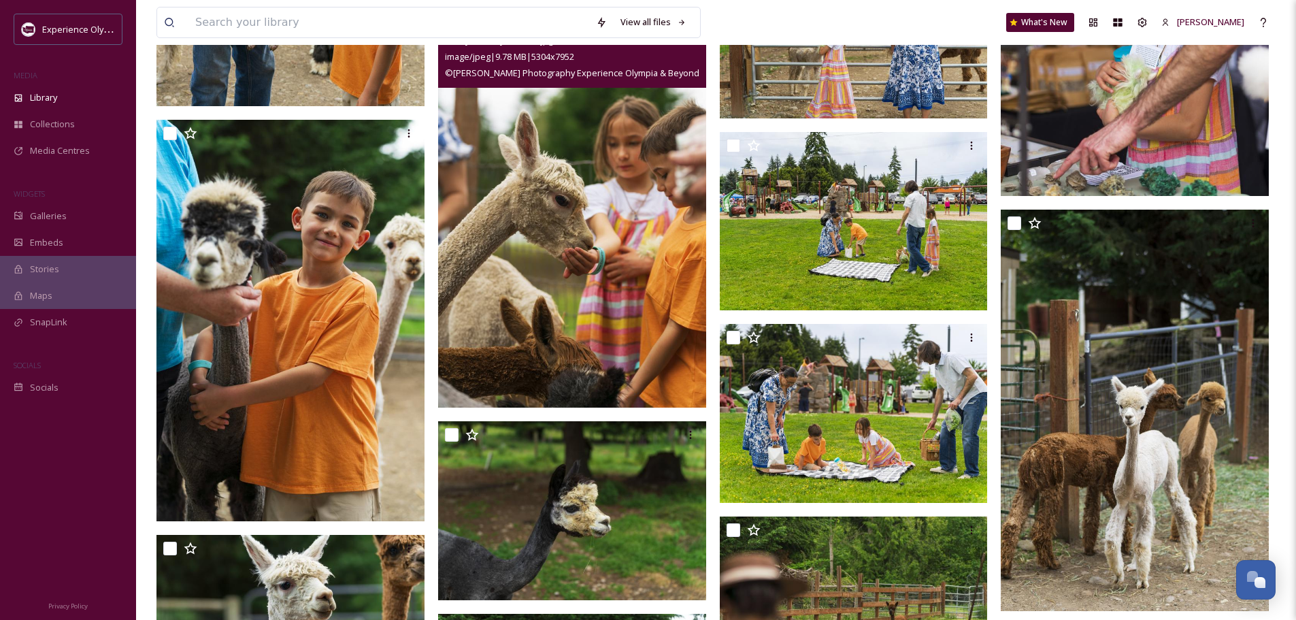
scroll to position [17080, 0]
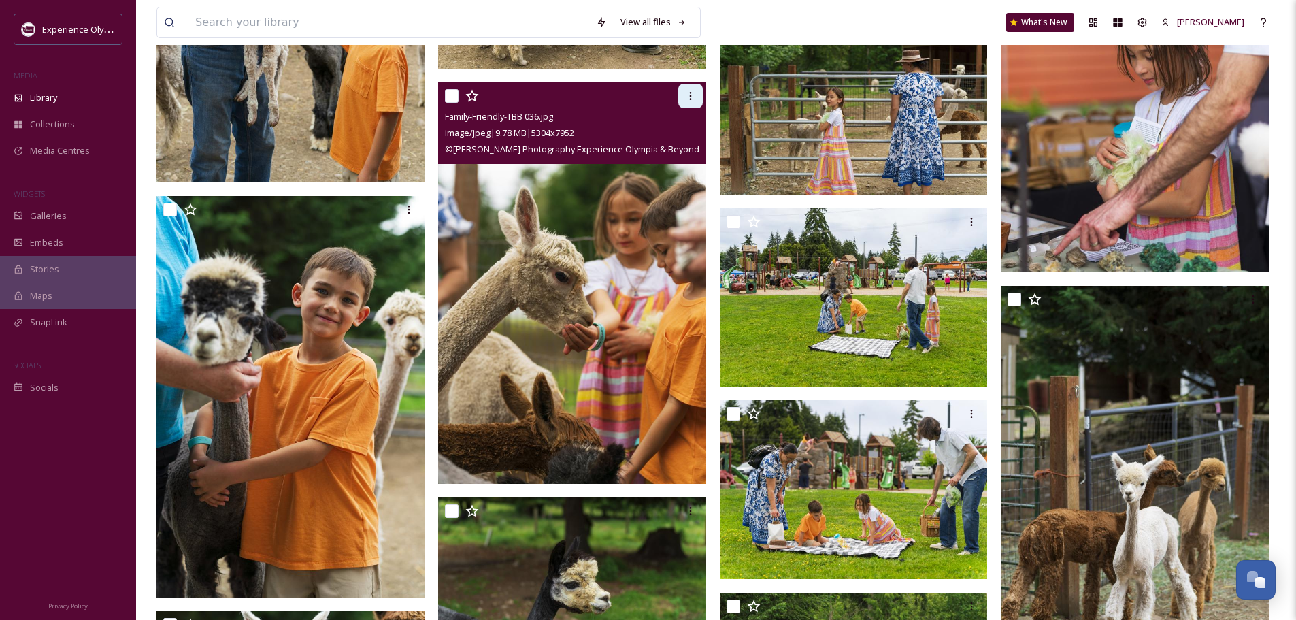
click at [693, 95] on icon at bounding box center [690, 96] width 11 height 11
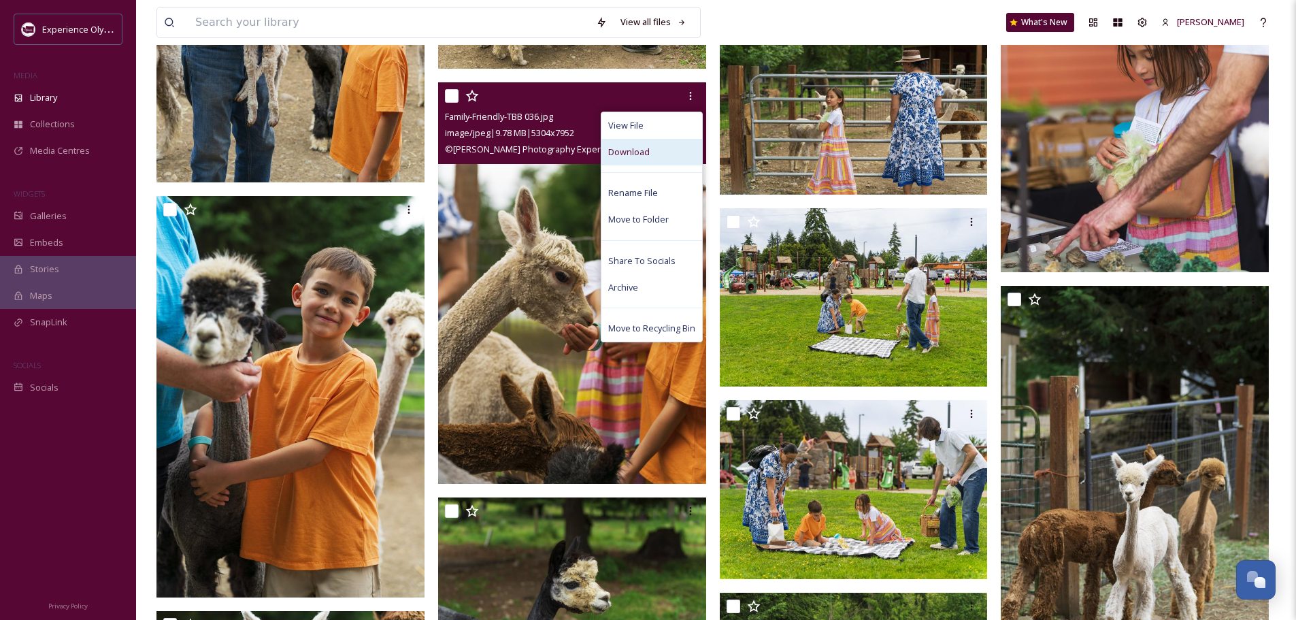
click at [647, 153] on span "Download" at bounding box center [629, 152] width 42 height 13
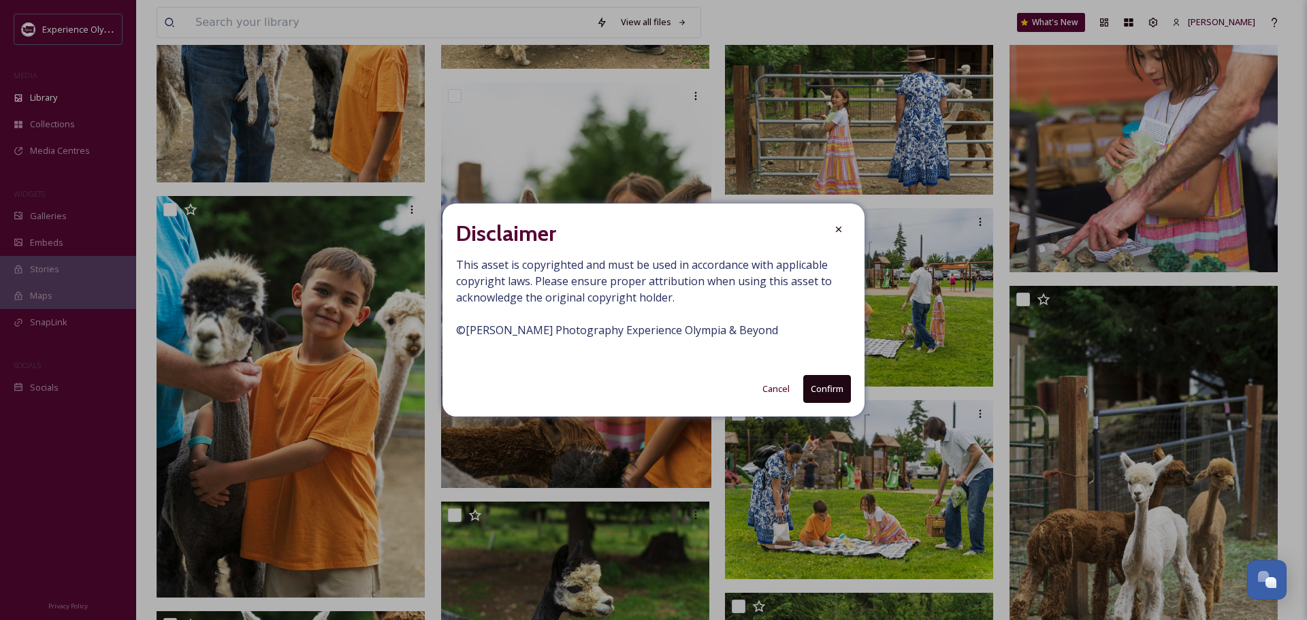
click at [817, 392] on button "Confirm" at bounding box center [827, 389] width 48 height 28
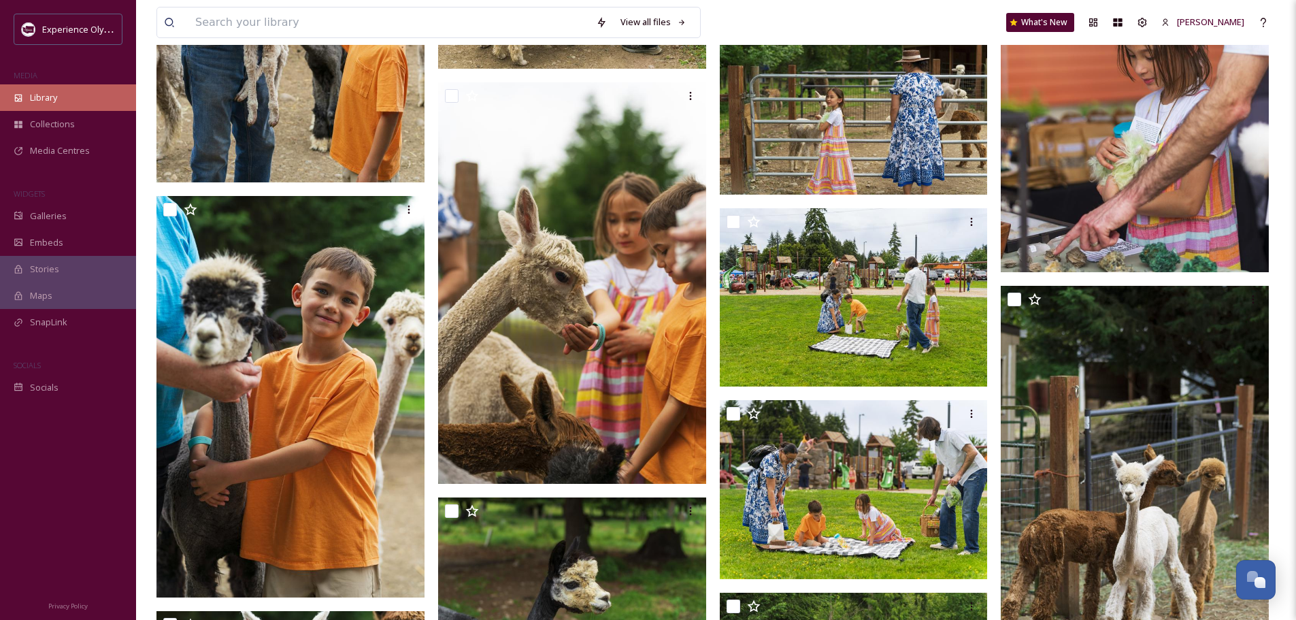
click at [44, 96] on span "Library" at bounding box center [43, 97] width 27 height 13
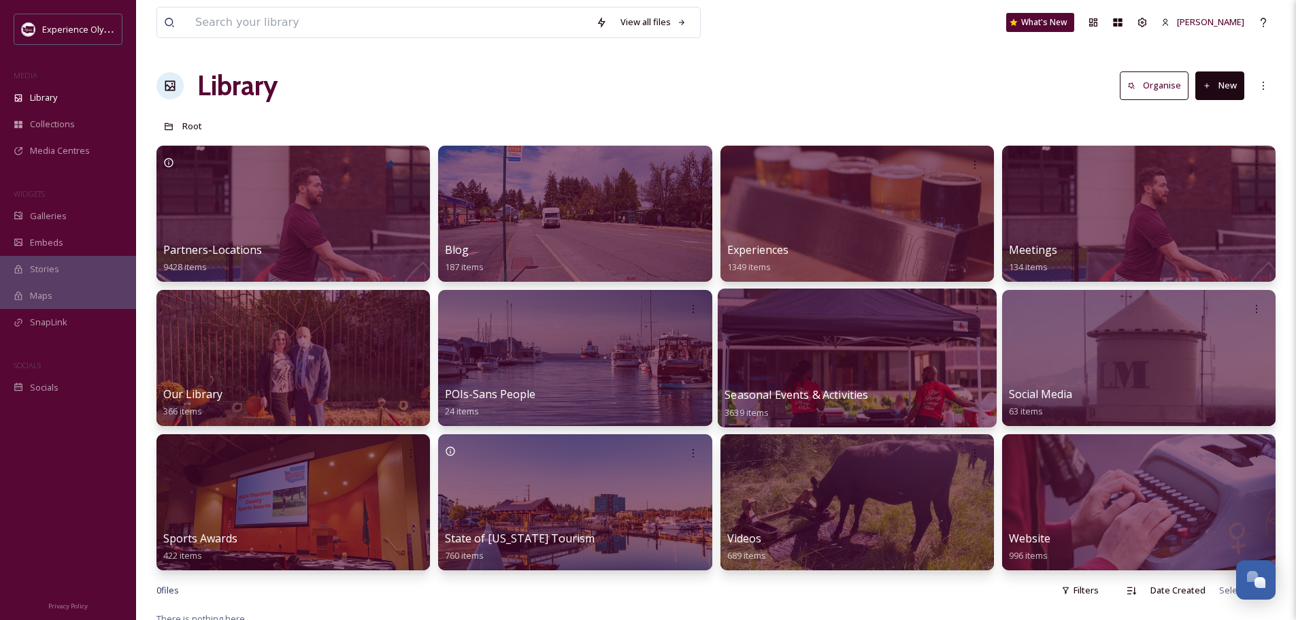
click at [764, 389] on span "Seasonal Events & Activities" at bounding box center [797, 394] width 144 height 15
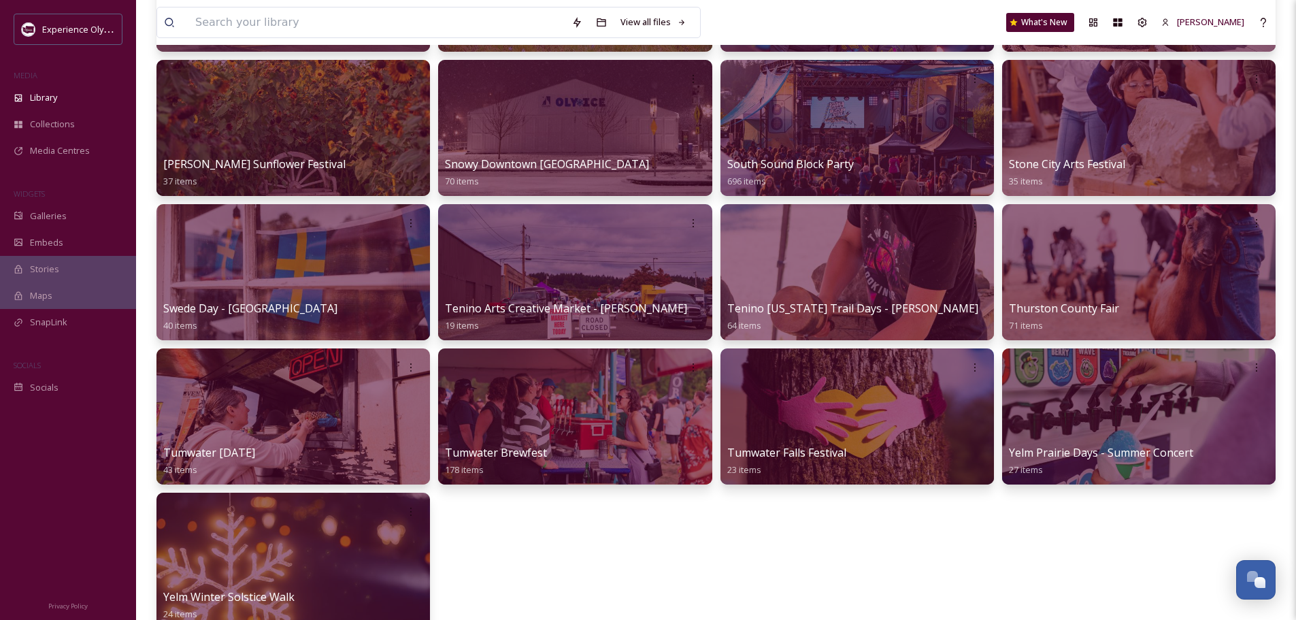
scroll to position [1293, 0]
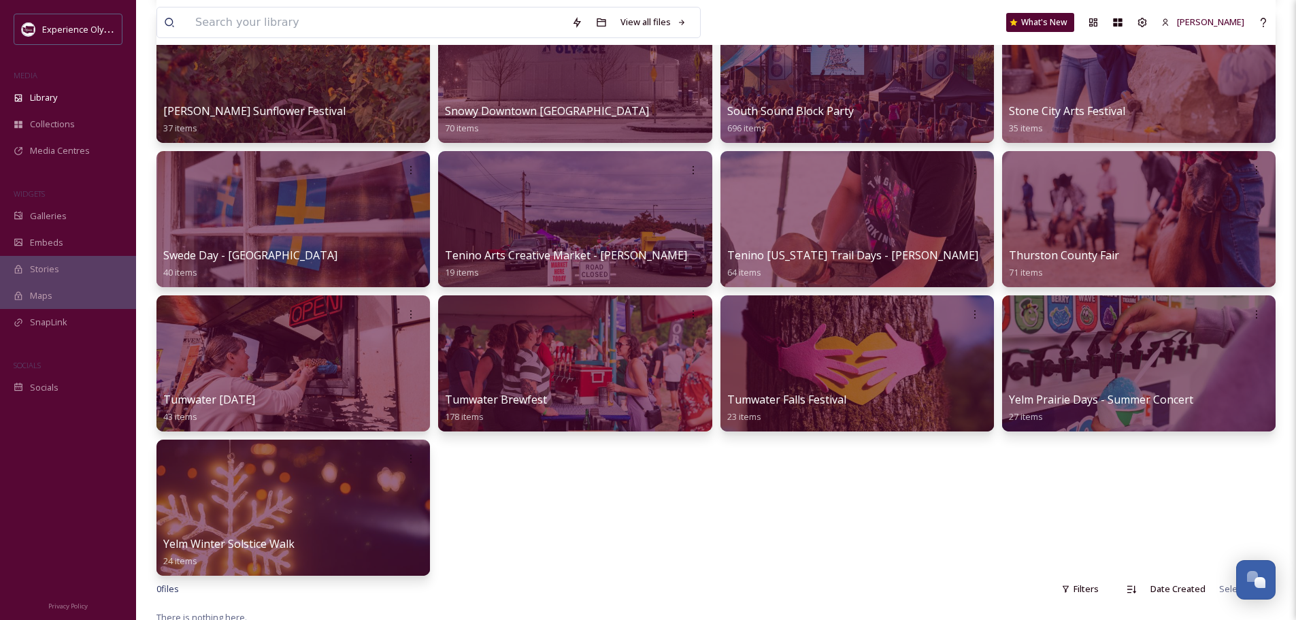
click at [834, 105] on span "South Sound Block Party" at bounding box center [790, 110] width 127 height 15
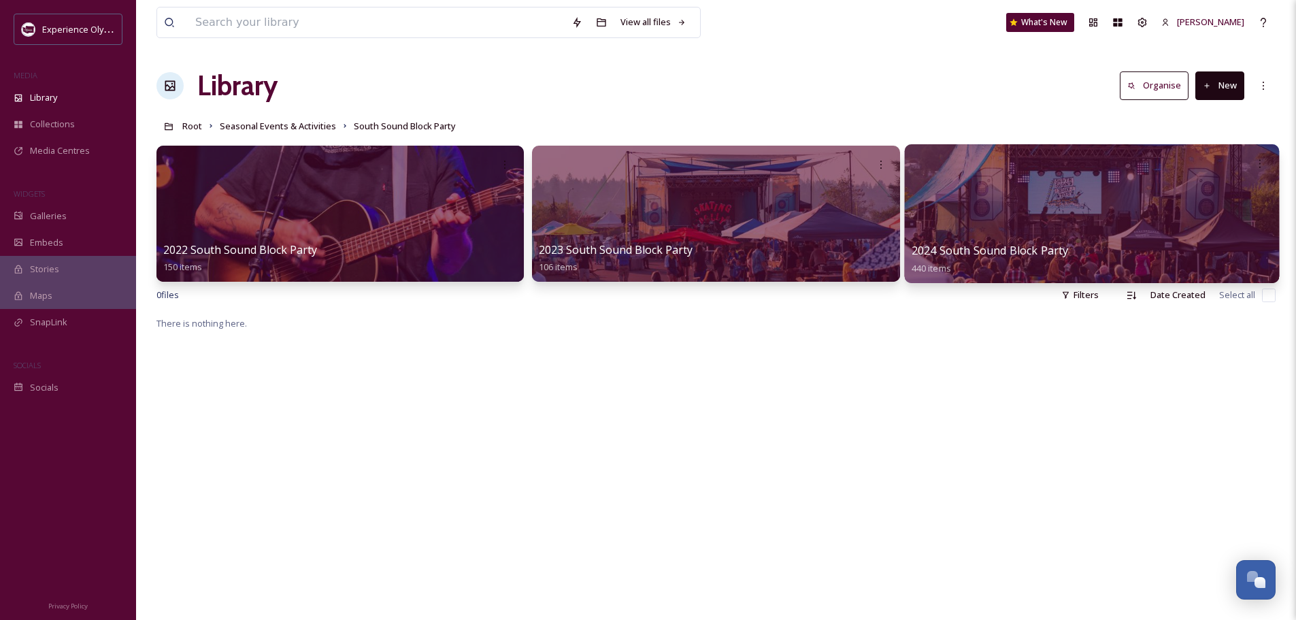
click at [960, 245] on span "2024 South Sound Block Party" at bounding box center [989, 250] width 157 height 15
